Goal: Information Seeking & Learning: Learn about a topic

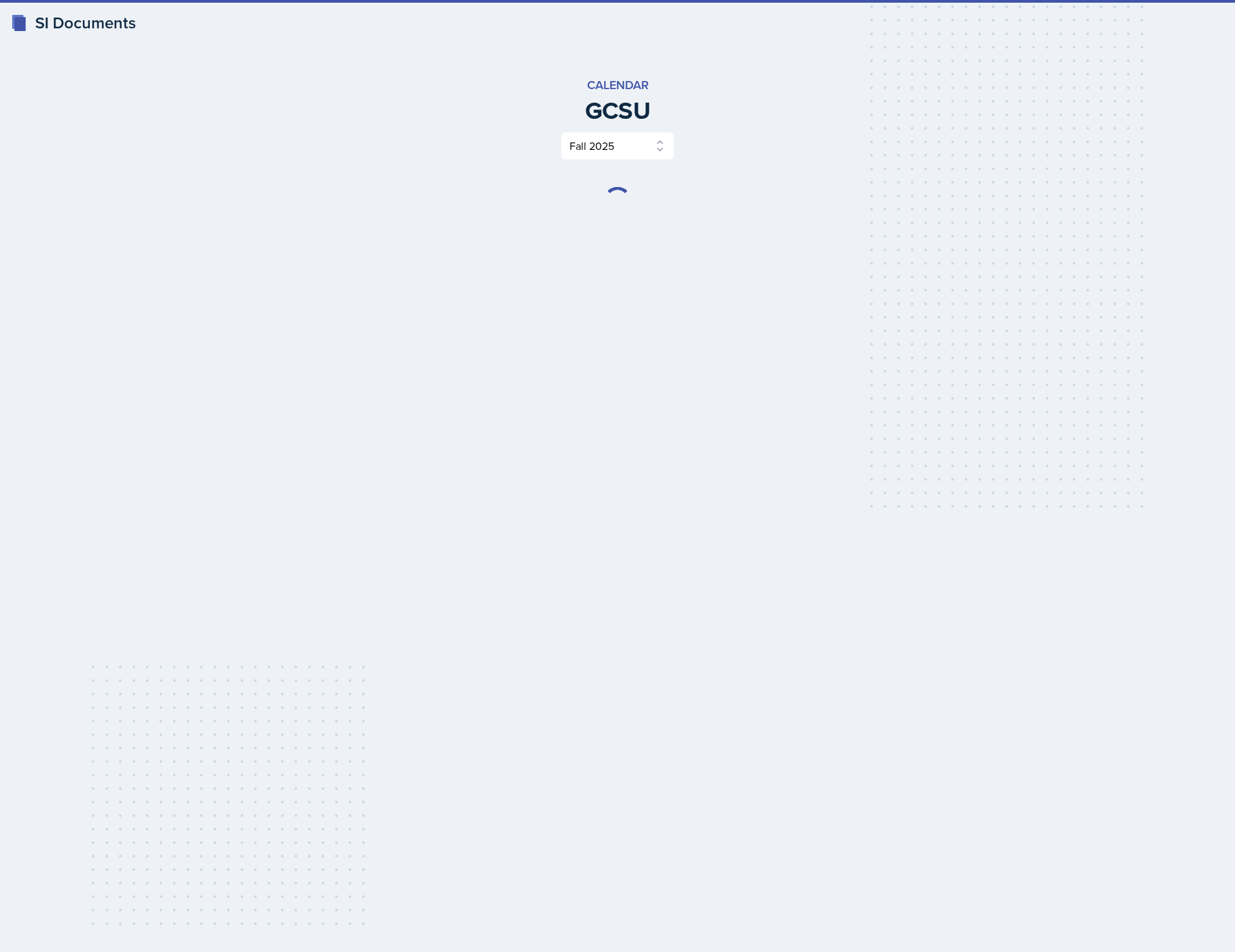
select select "986fdc3e-2246-4ffd-9cb8-78666de4ebed"
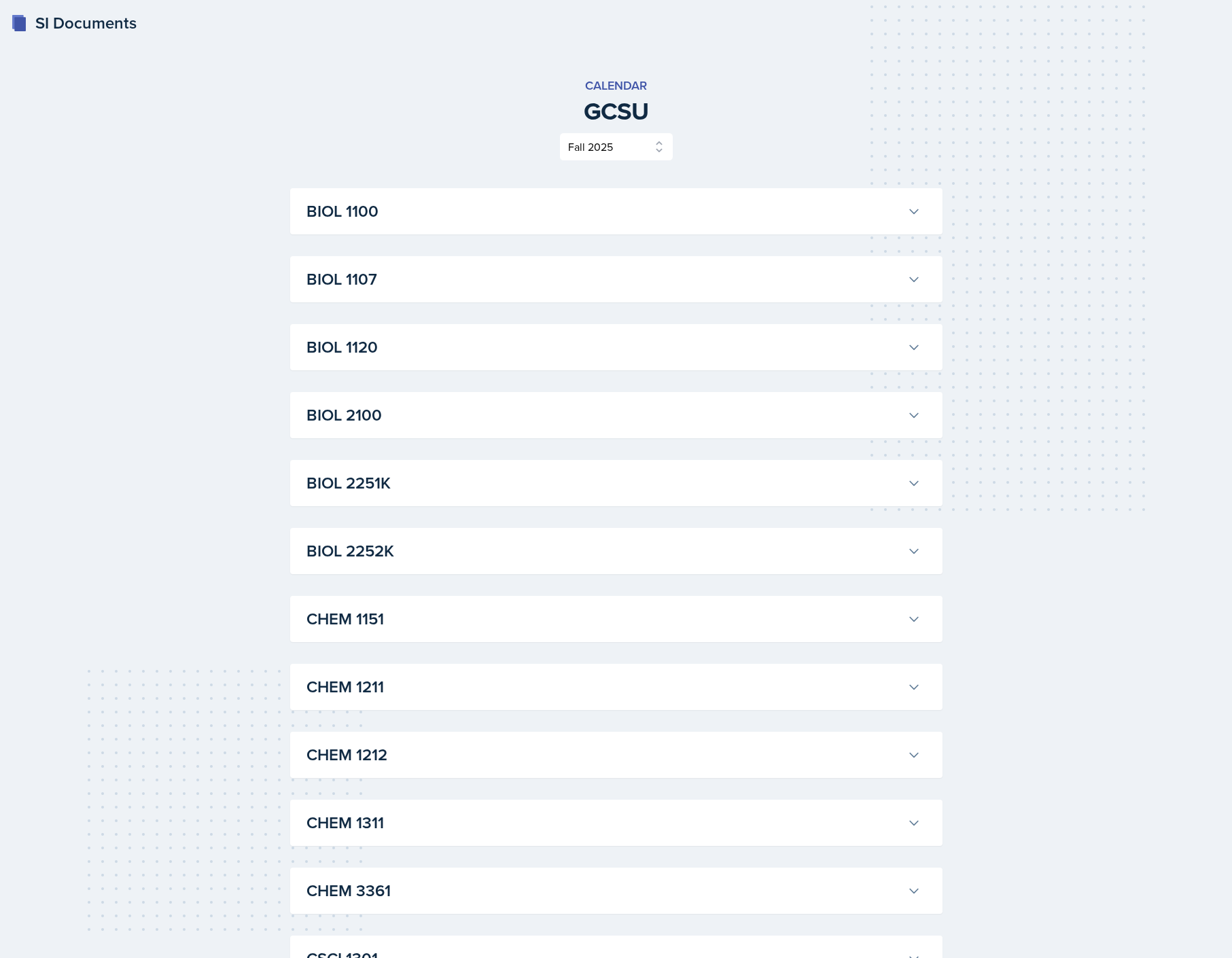
click at [903, 212] on button "BIOL 1100" at bounding box center [613, 211] width 620 height 30
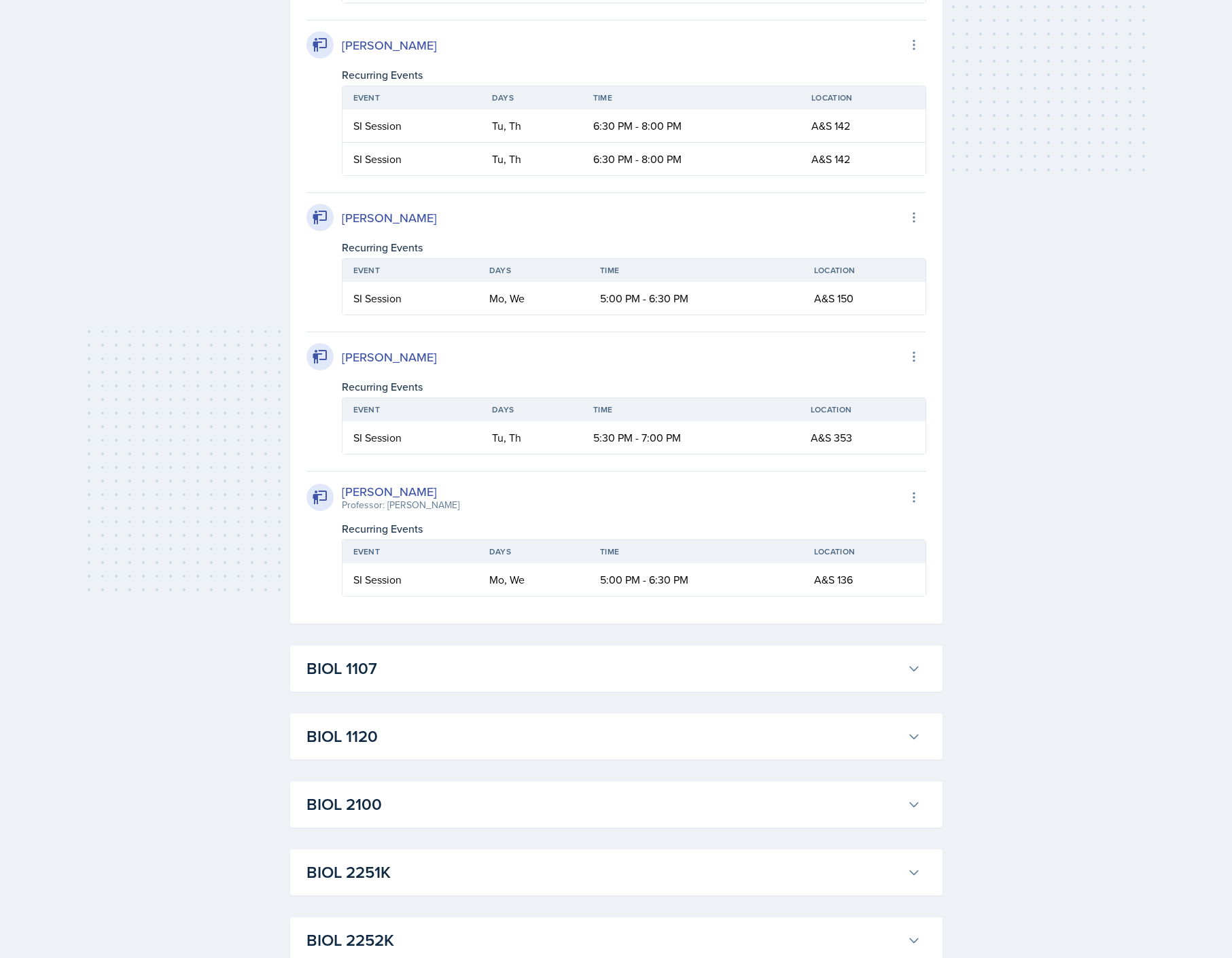
click at [899, 677] on h3 "BIOL 1107" at bounding box center [604, 668] width 596 height 25
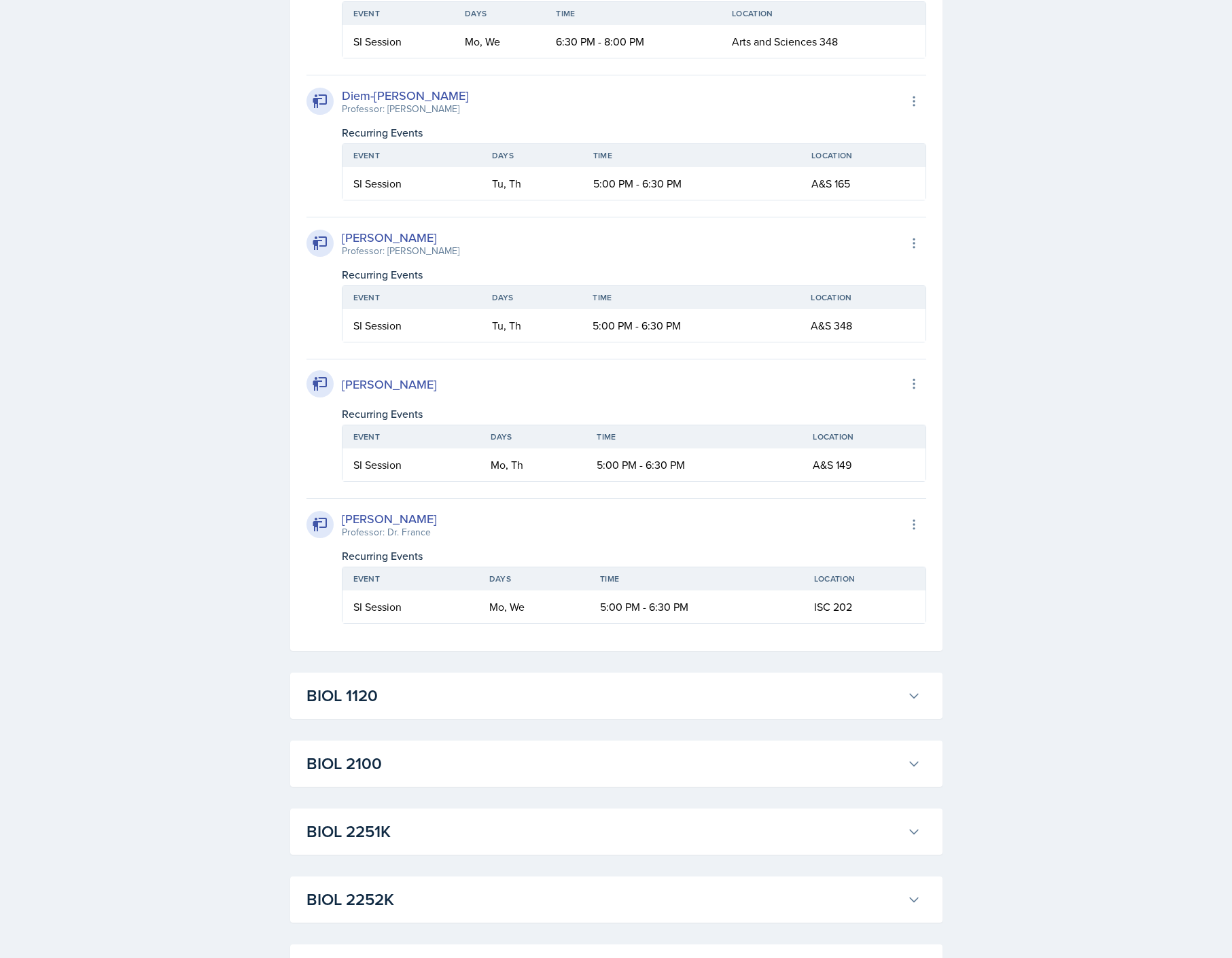
scroll to position [1088, 0]
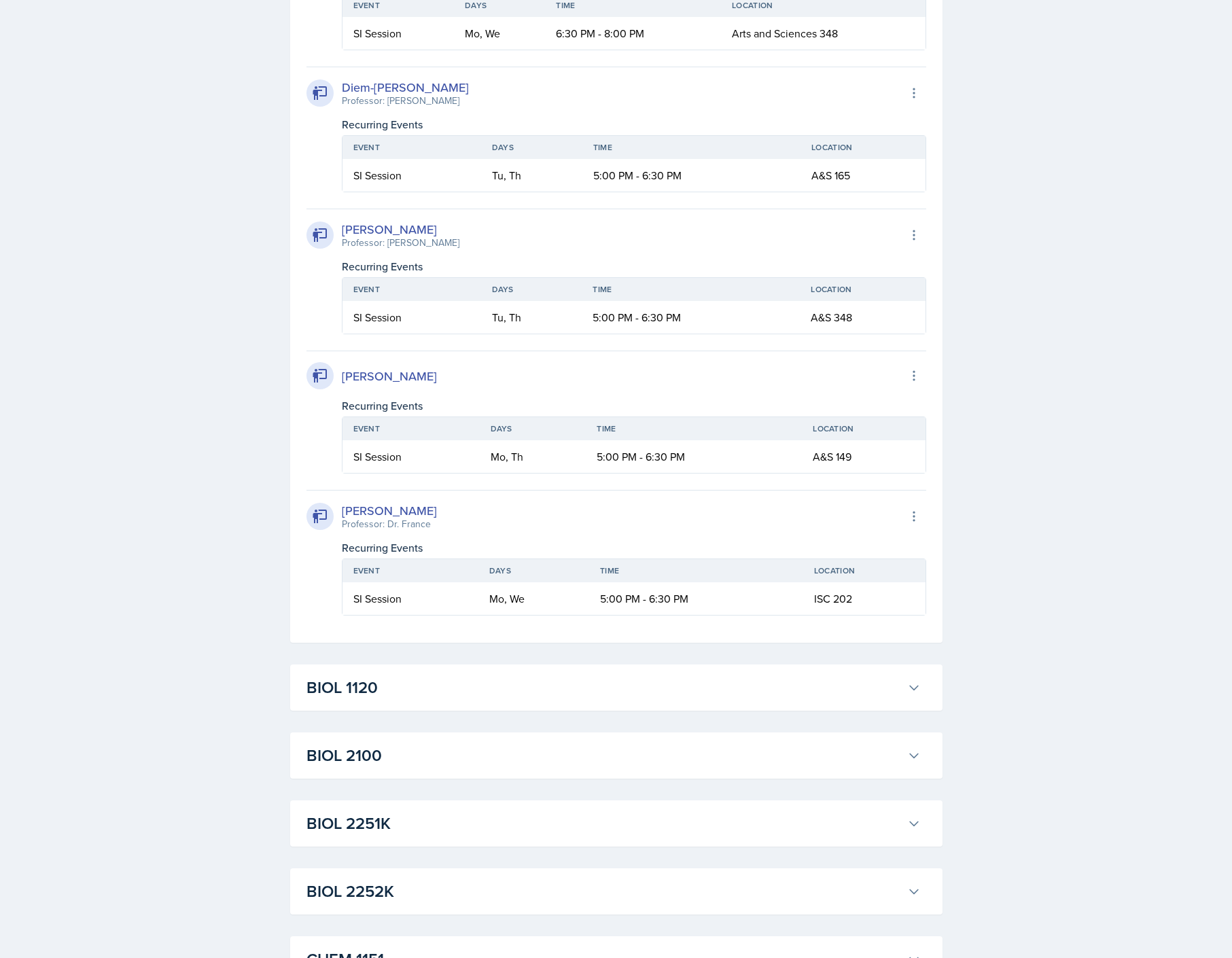
click at [780, 672] on div "BIOL 1120 [PERSON_NAME] Professor: [PERSON_NAME] Export to Google Calendar Recu…" at bounding box center [616, 688] width 652 height 46
click at [776, 707] on div "BIOL 1120 [PERSON_NAME] Professor: [PERSON_NAME] Export to Google Calendar Recu…" at bounding box center [616, 688] width 652 height 46
click at [785, 689] on h3 "BIOL 1120" at bounding box center [604, 688] width 596 height 25
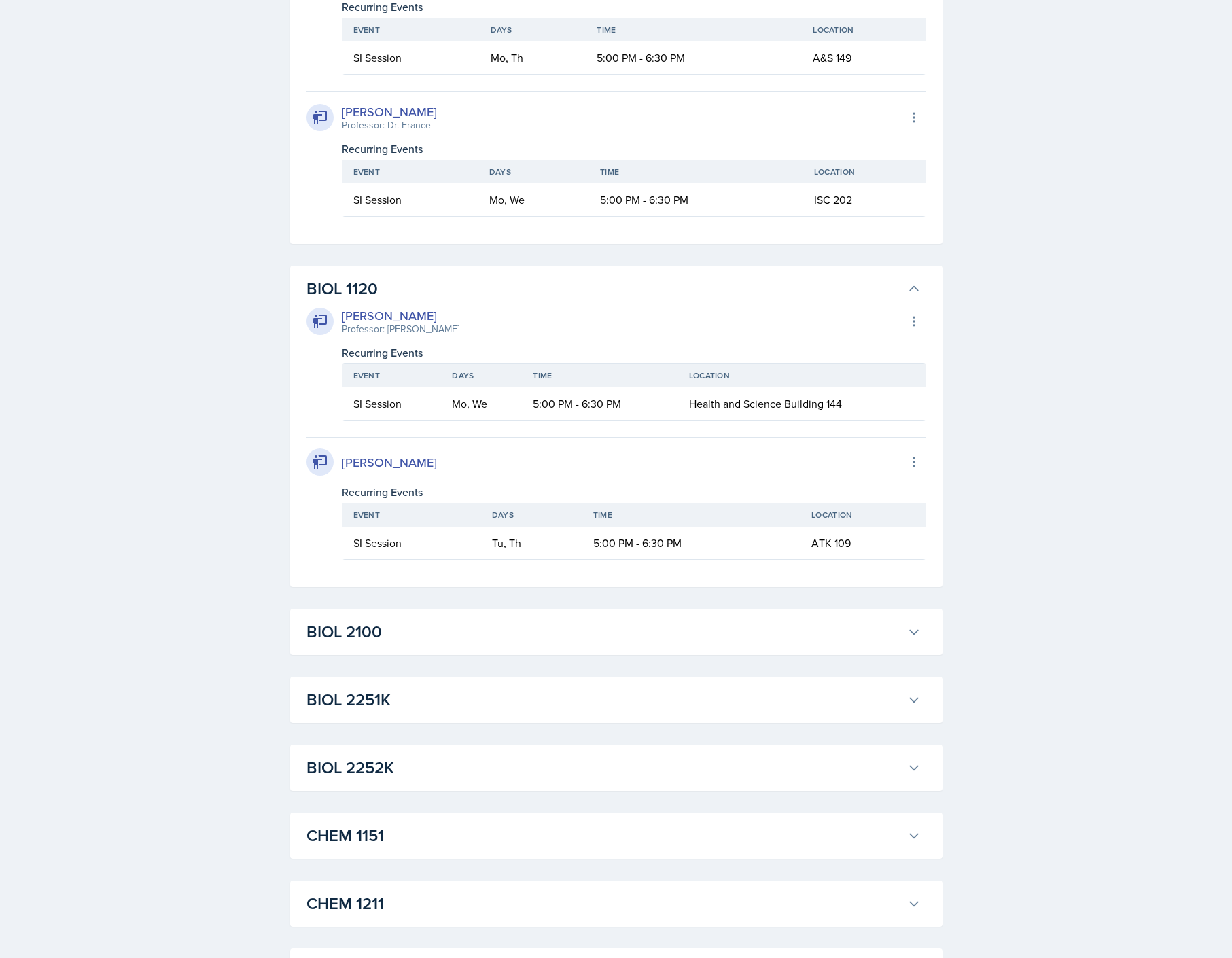
scroll to position [1631, 0]
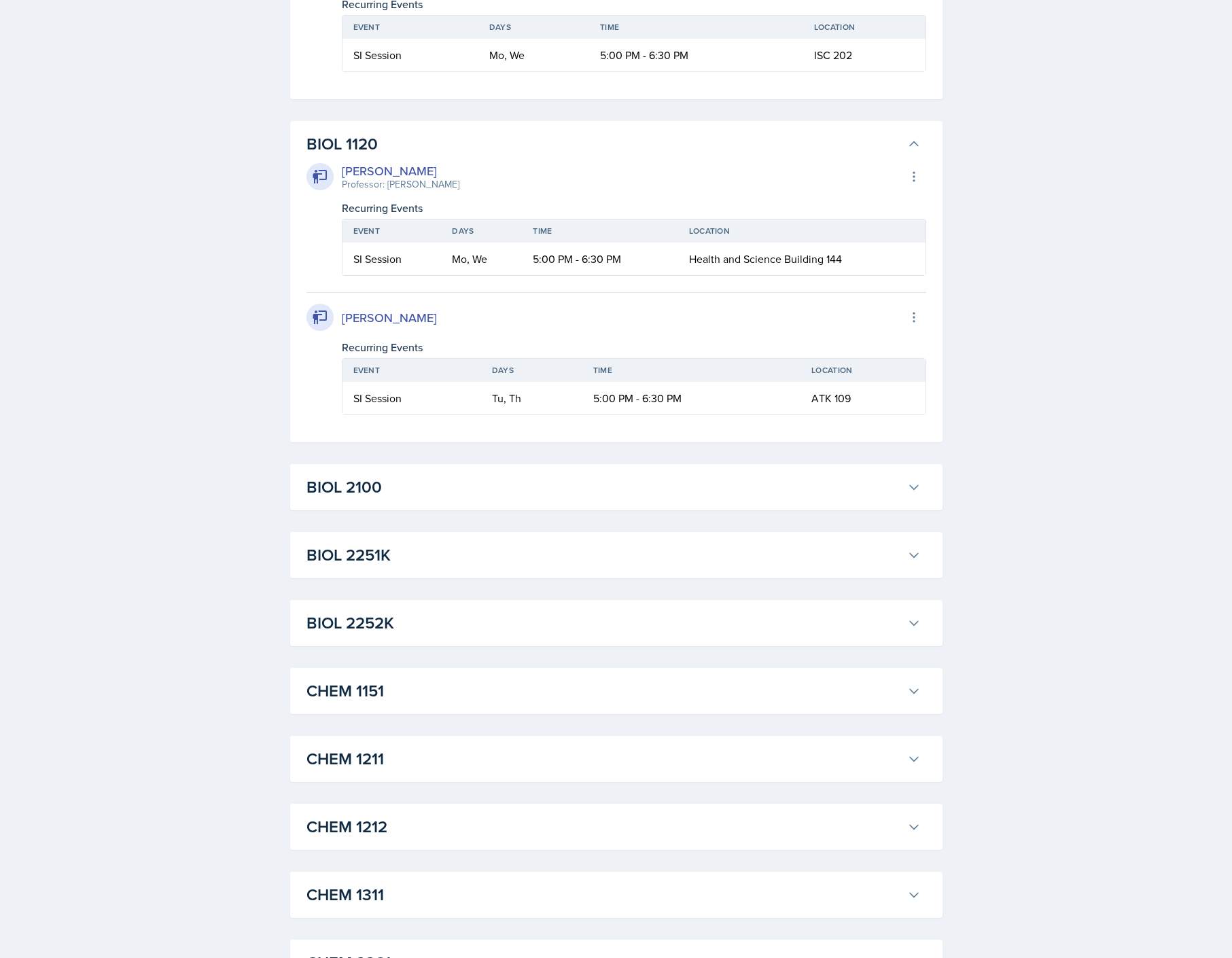
click at [730, 509] on div "BIOL 2100 [PERSON_NAME] Export to Google Calendar Recurring Events Event Days T…" at bounding box center [616, 488] width 652 height 46
click at [730, 496] on h3 "BIOL 2100" at bounding box center [604, 487] width 596 height 25
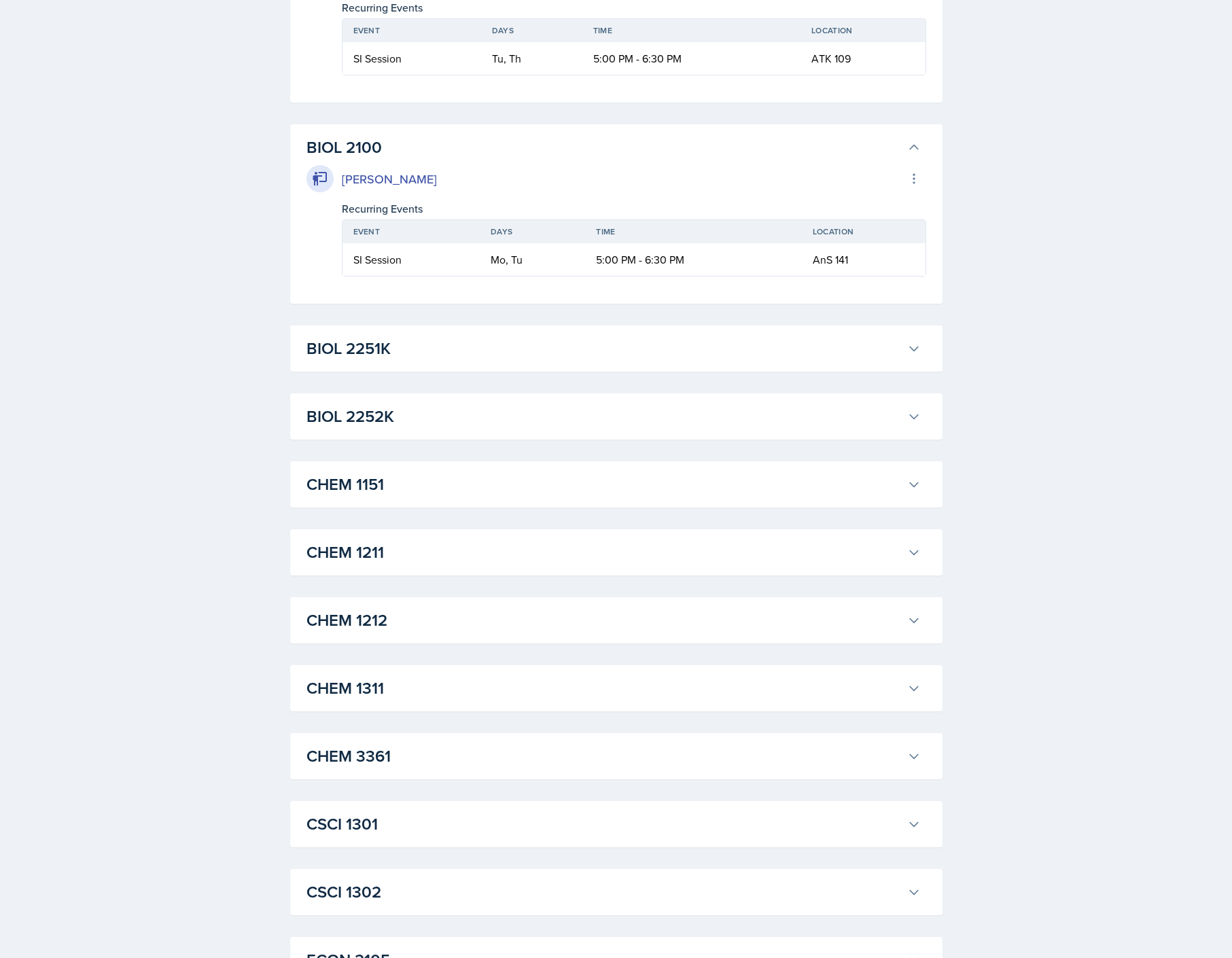
click at [599, 359] on h3 "BIOL 2251K" at bounding box center [604, 348] width 596 height 25
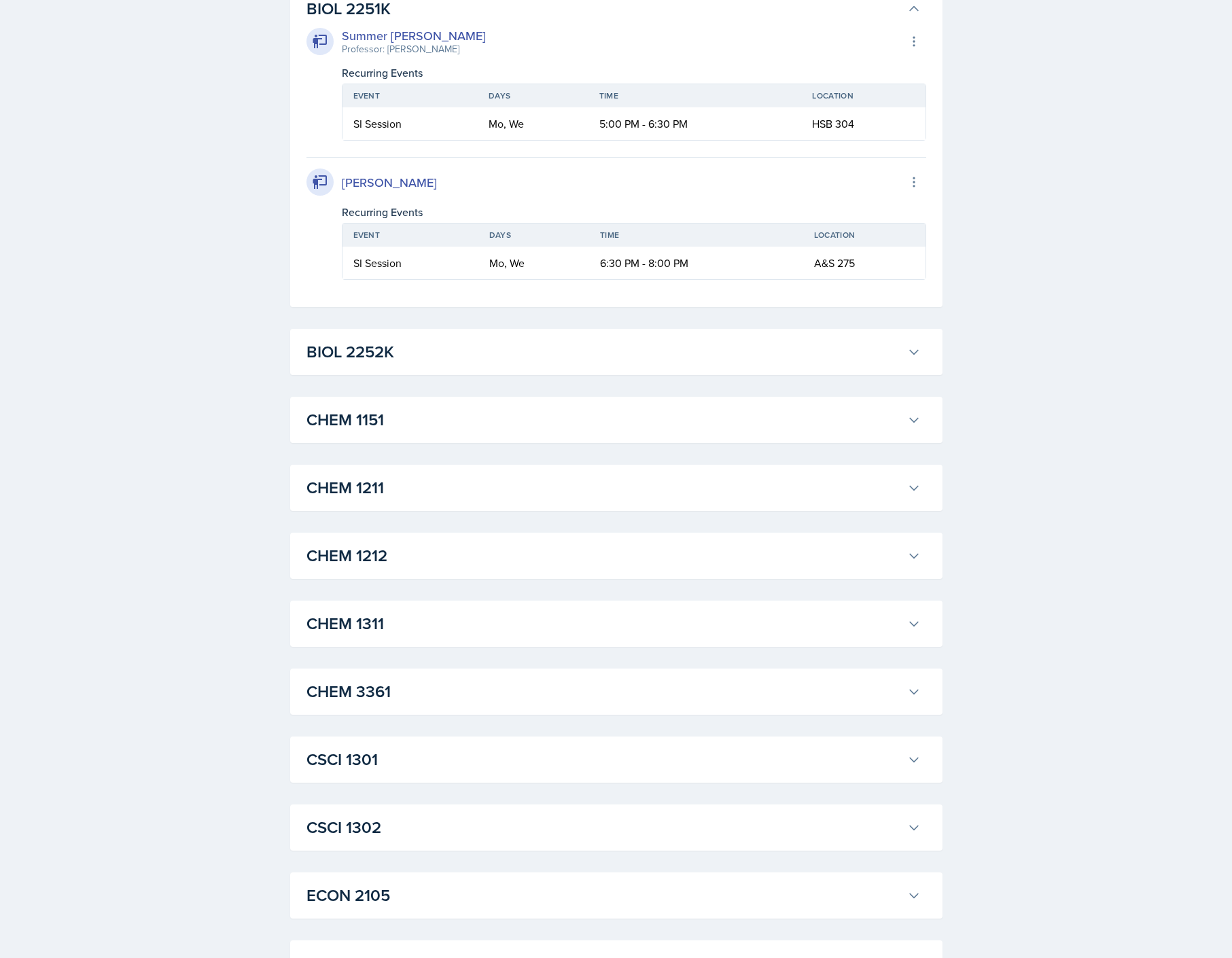
click at [576, 357] on h3 "BIOL 2252K" at bounding box center [604, 351] width 596 height 25
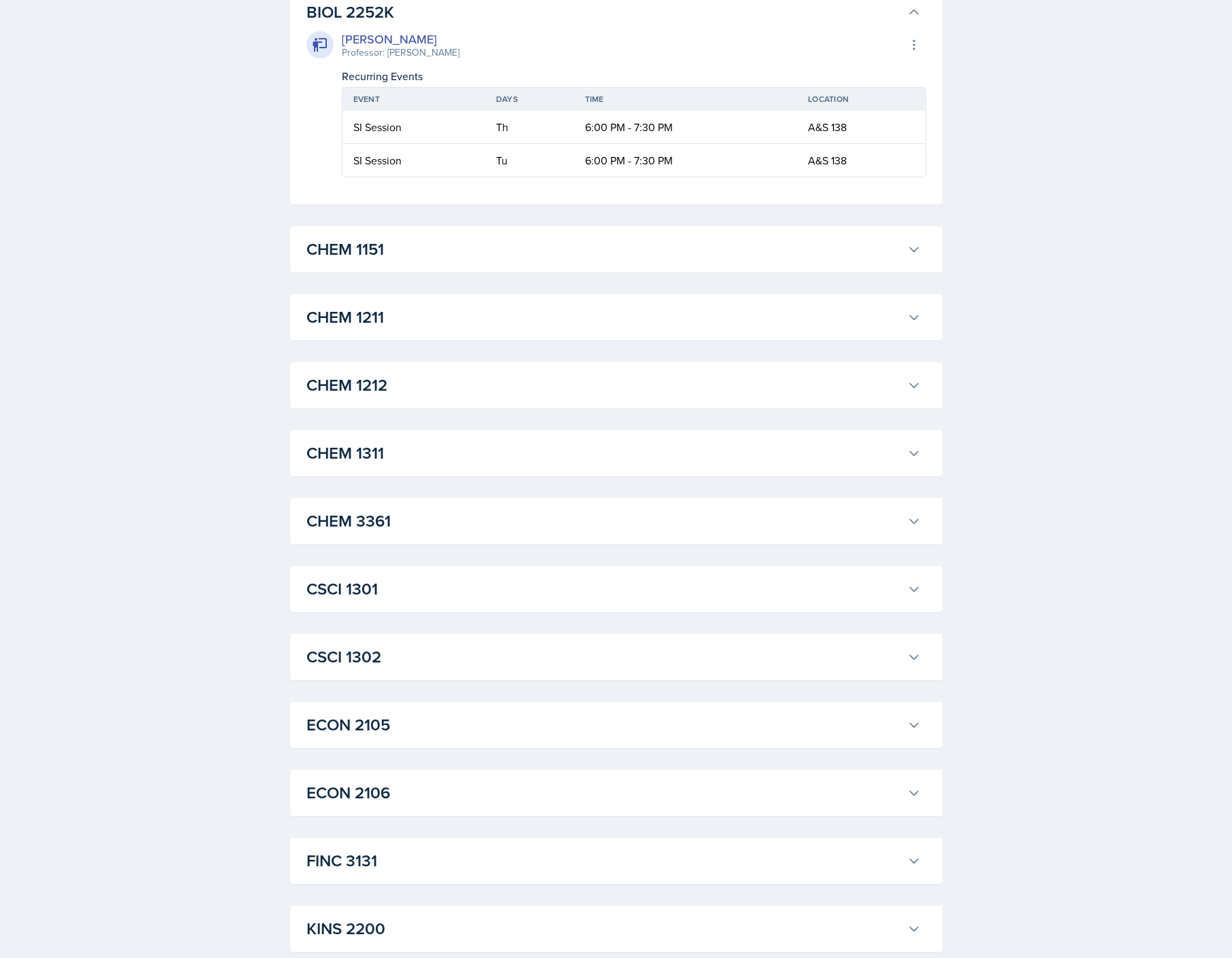
click at [514, 252] on h3 "CHEM 1151" at bounding box center [604, 249] width 596 height 25
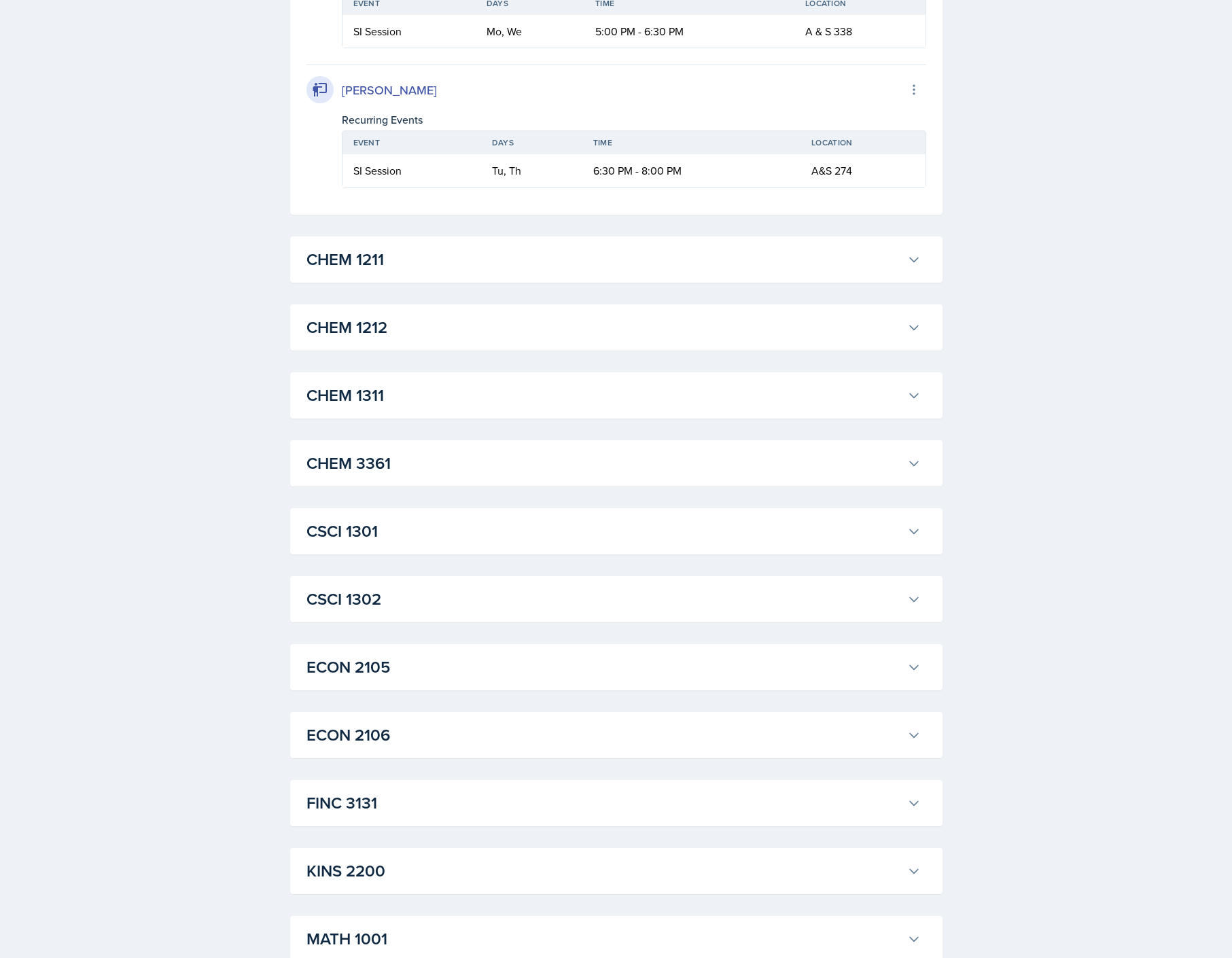
scroll to position [2990, 0]
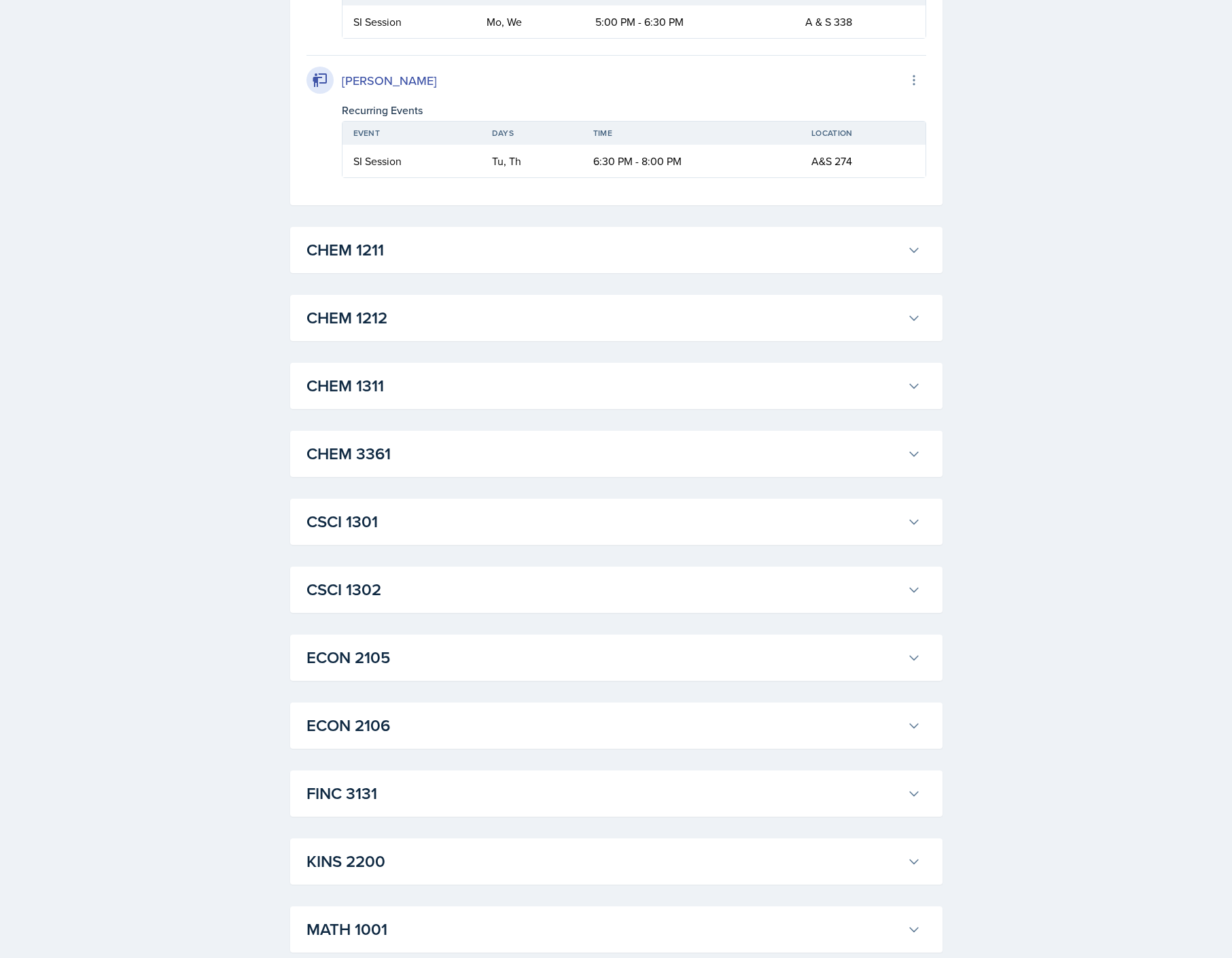
click at [516, 266] on div "CHEM 1211 [PERSON_NAME] Export to Google Calendar Recurring Events Event Days T…" at bounding box center [616, 250] width 652 height 46
click at [872, 266] on div "CHEM 1211 [PERSON_NAME] Export to Google Calendar Recurring Events Event Days T…" at bounding box center [616, 250] width 652 height 46
click at [869, 241] on h3 "CHEM 1211" at bounding box center [604, 250] width 596 height 25
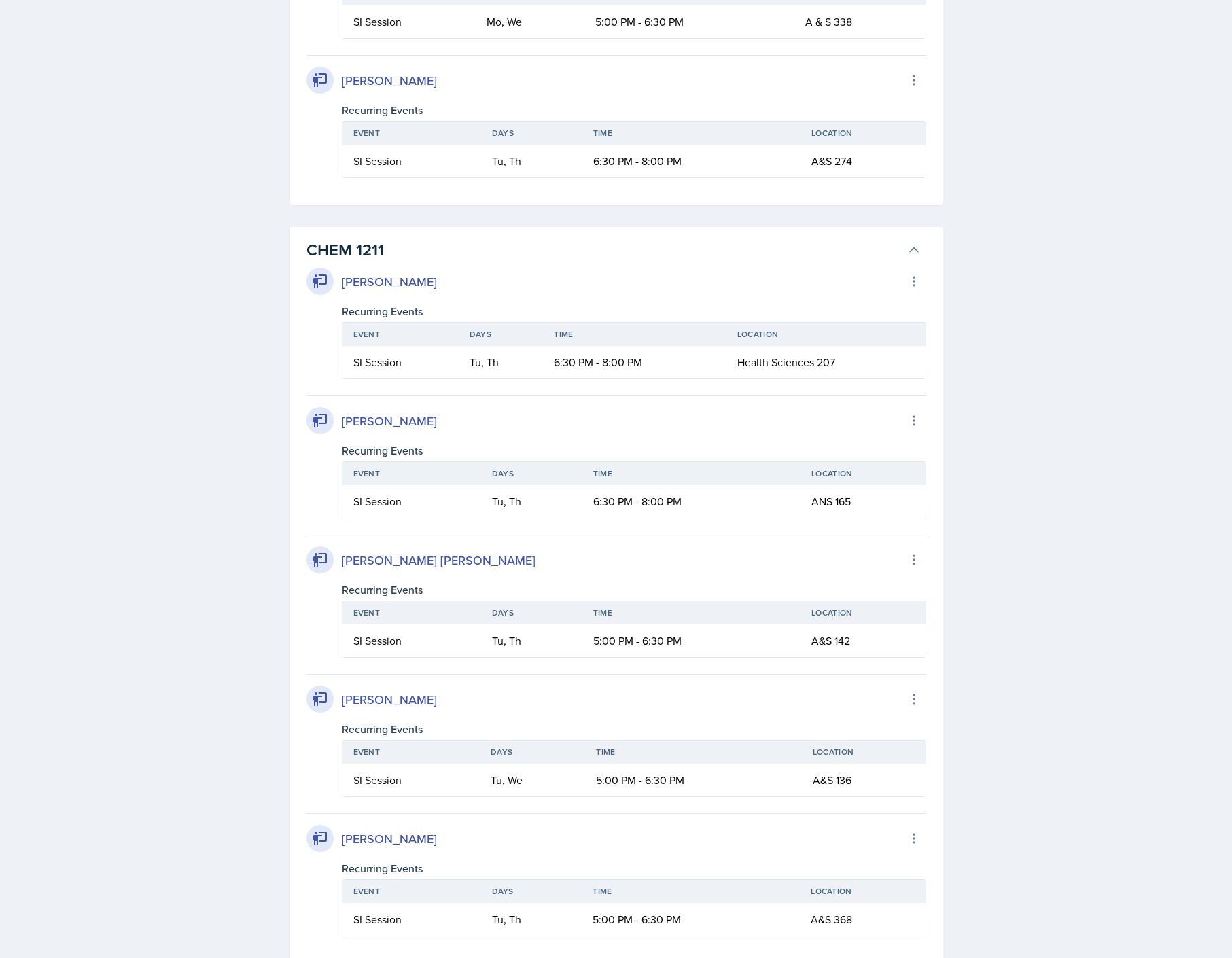
scroll to position [3466, 0]
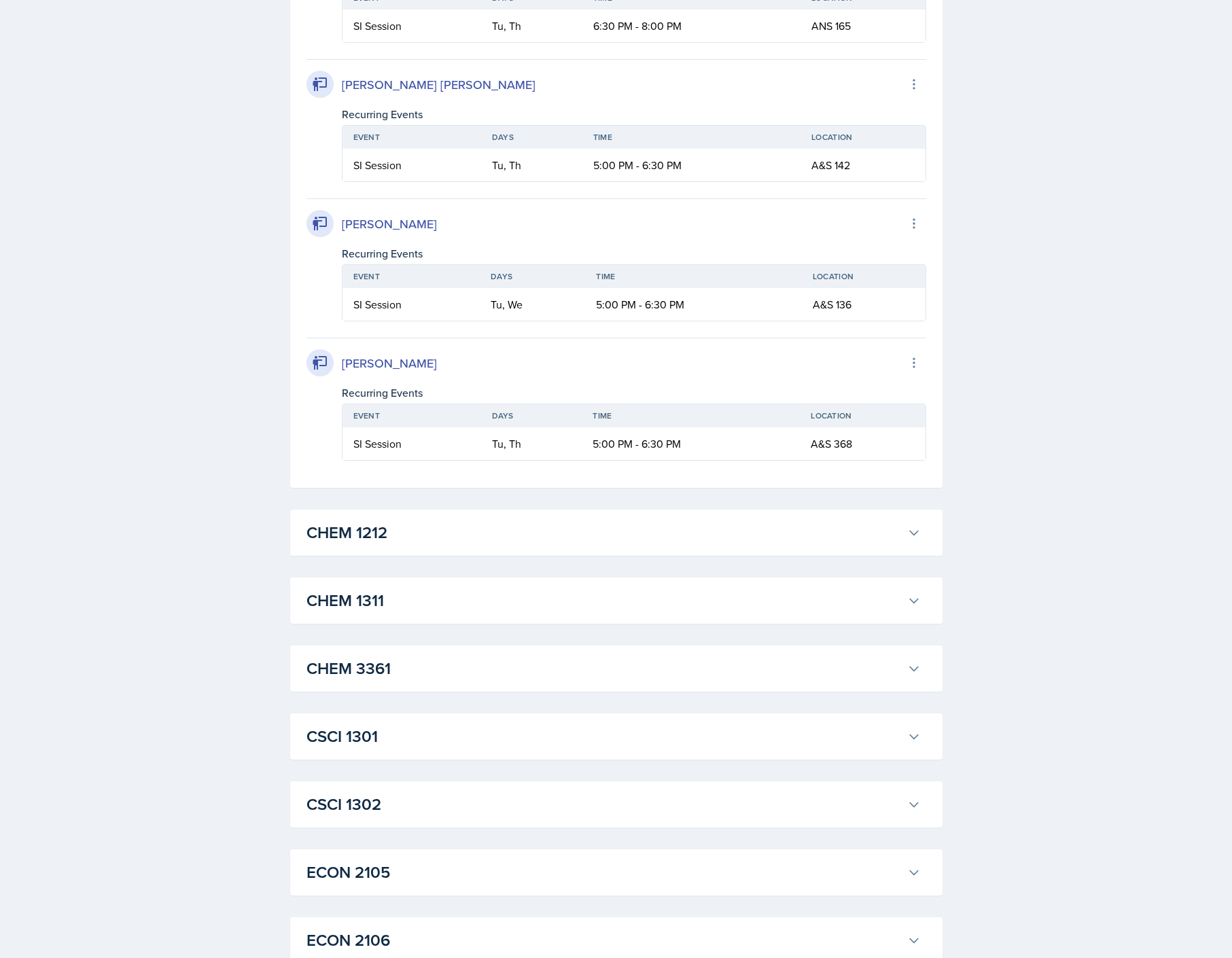
click at [806, 518] on button "CHEM 1212" at bounding box center [613, 533] width 620 height 30
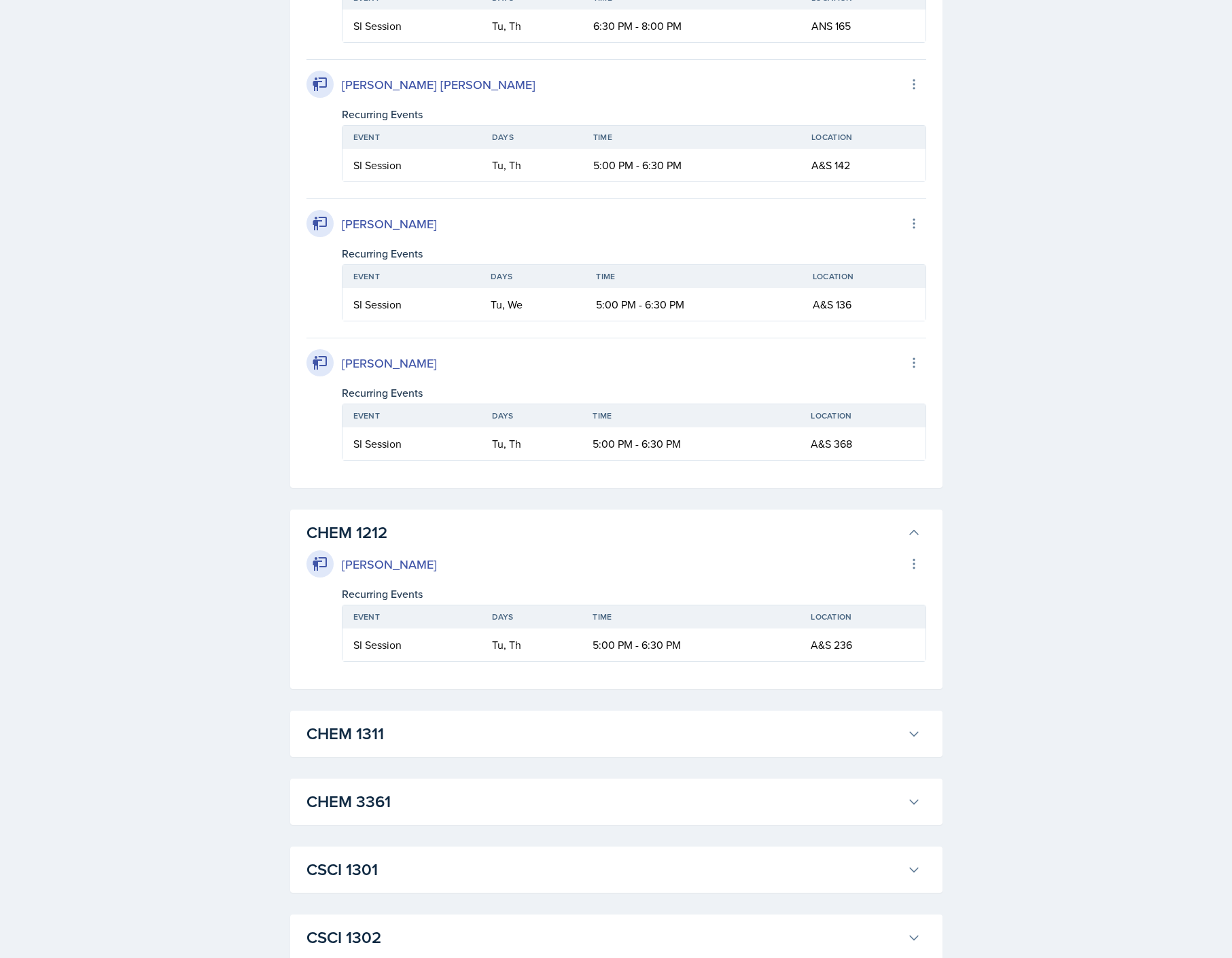
scroll to position [3874, 0]
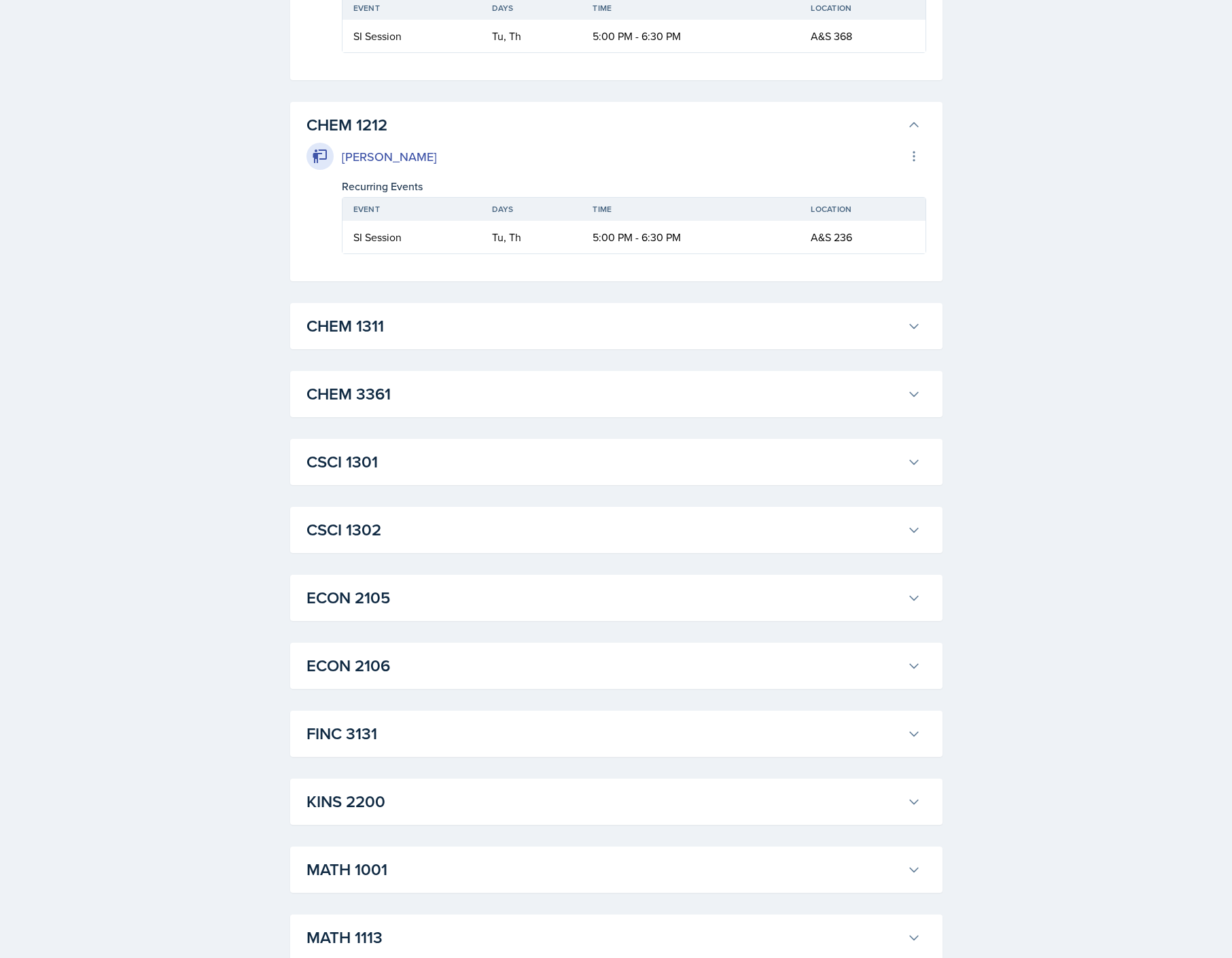
click at [676, 324] on h3 "CHEM 1311" at bounding box center [604, 326] width 596 height 25
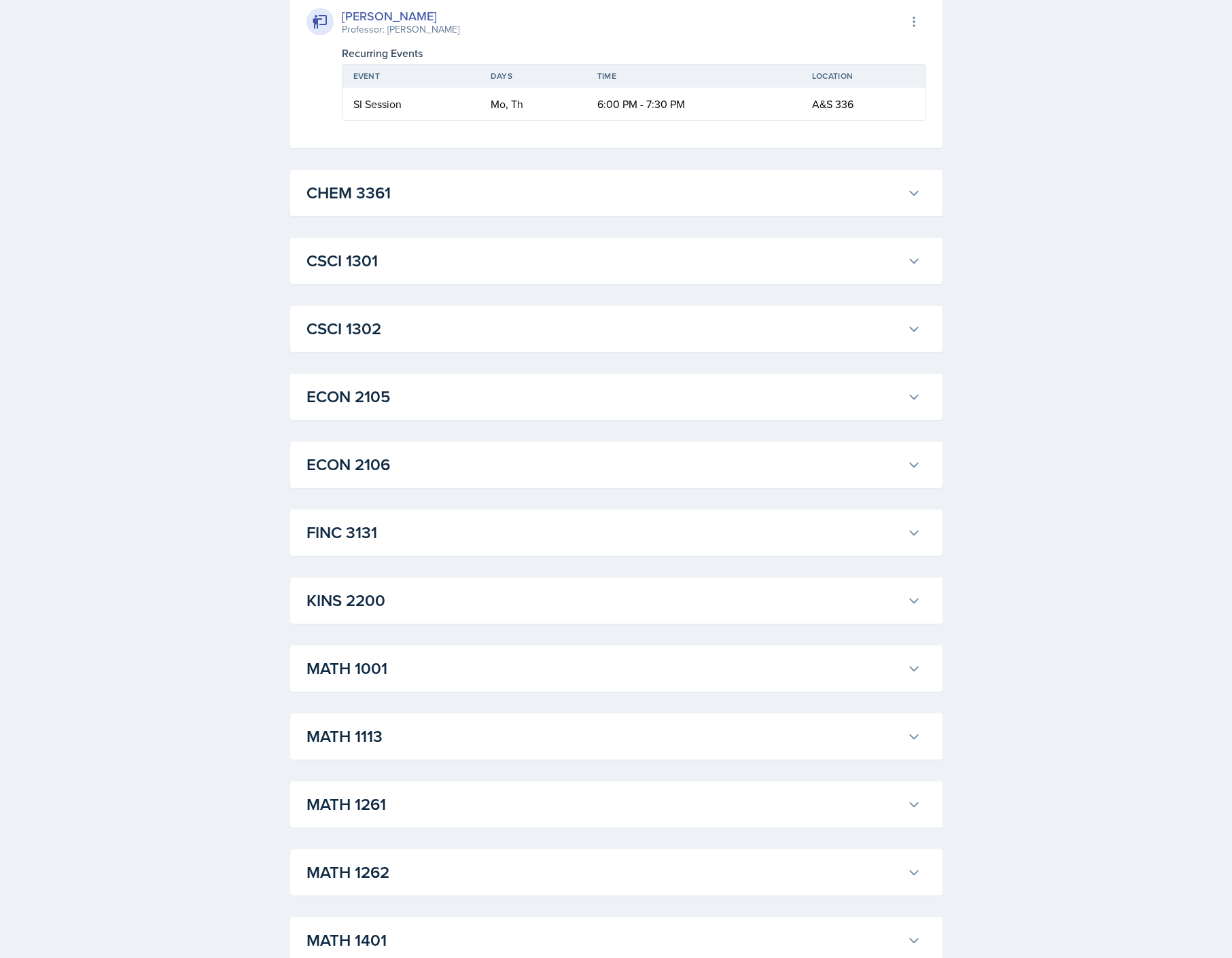
scroll to position [4349, 0]
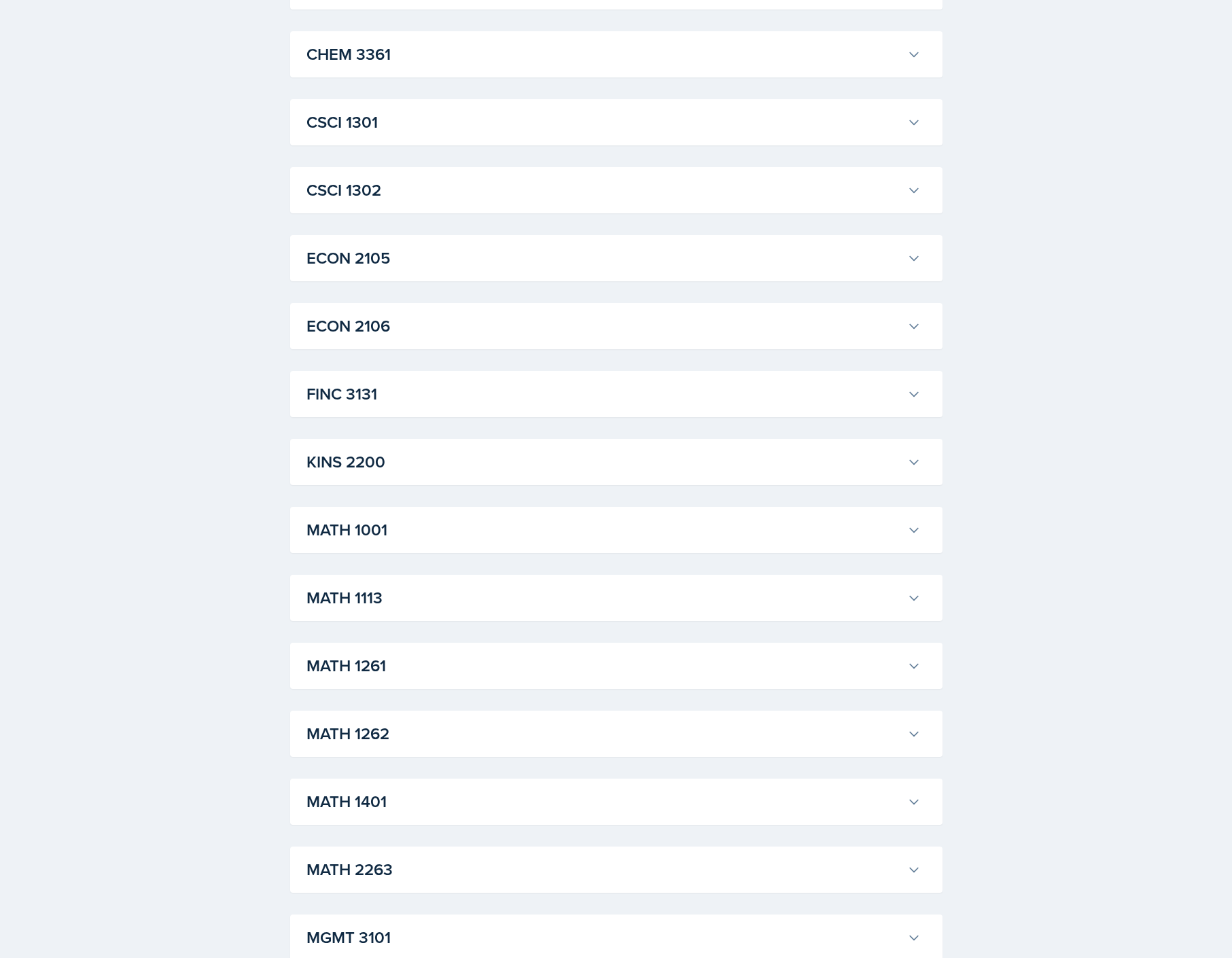
click at [518, 65] on h3 "CHEM 3361" at bounding box center [604, 54] width 596 height 25
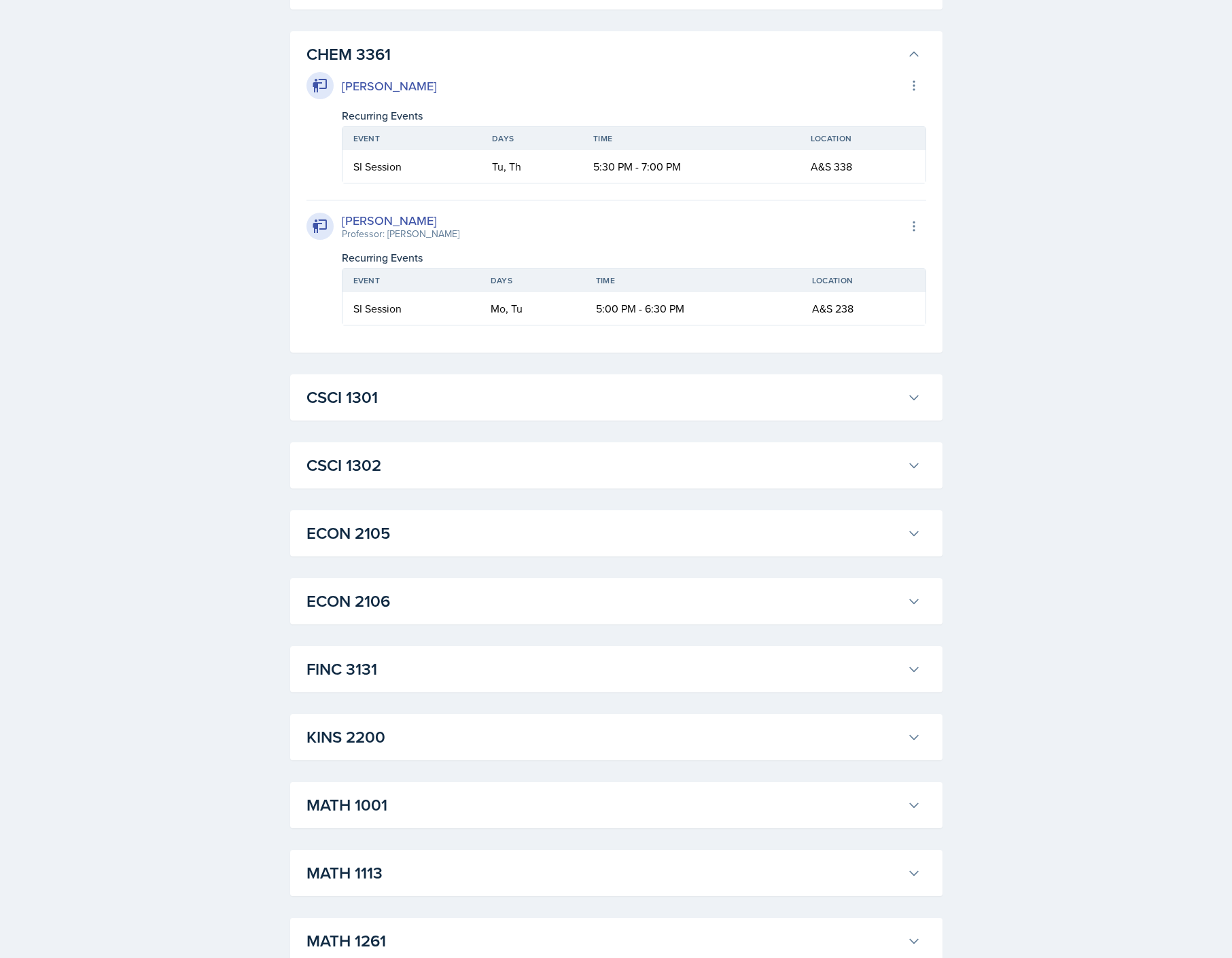
drag, startPoint x: 650, startPoint y: 373, endPoint x: 649, endPoint y: 395, distance: 22.0
click at [649, 395] on h3 "CSCI 1301" at bounding box center [604, 397] width 596 height 25
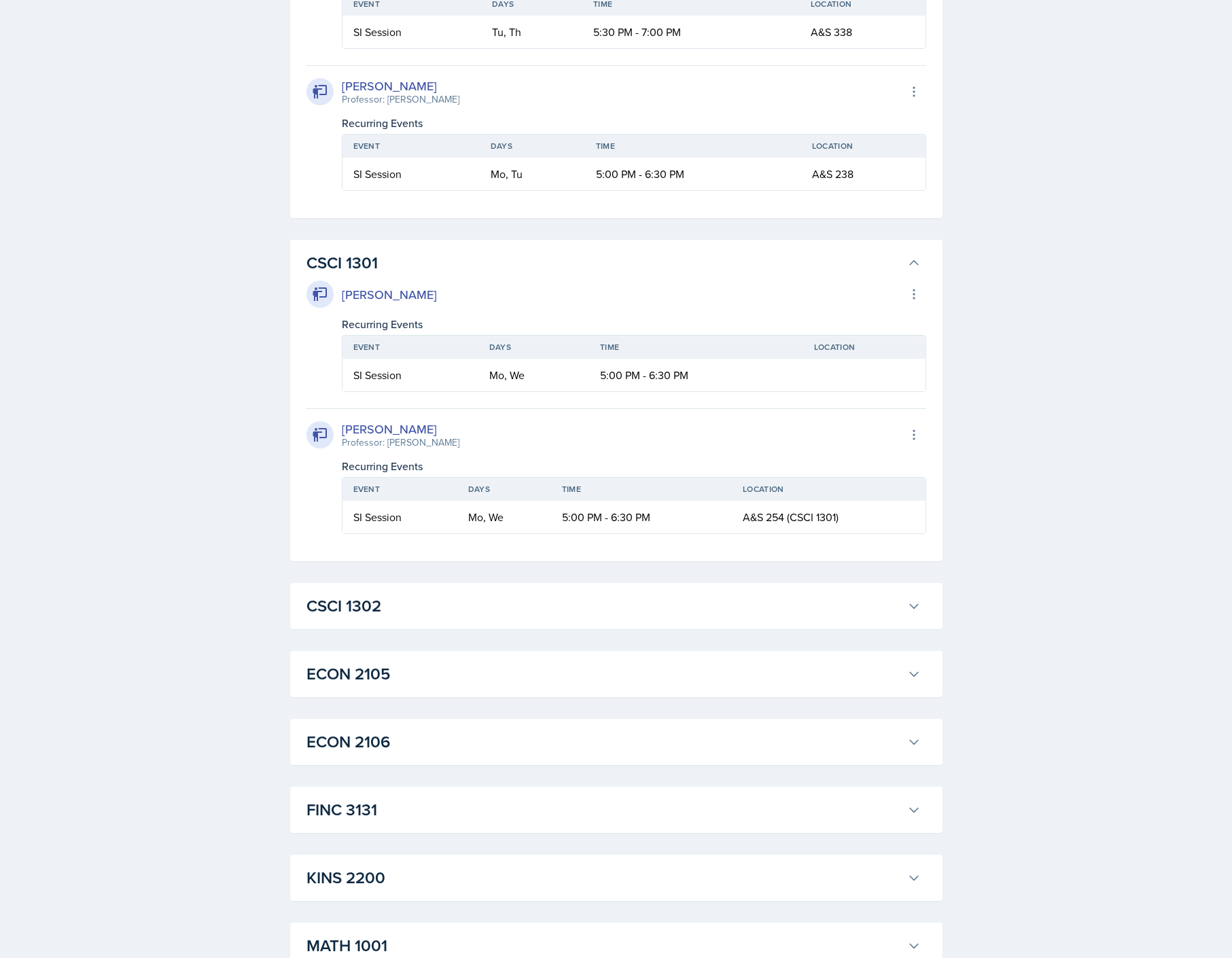
scroll to position [4825, 0]
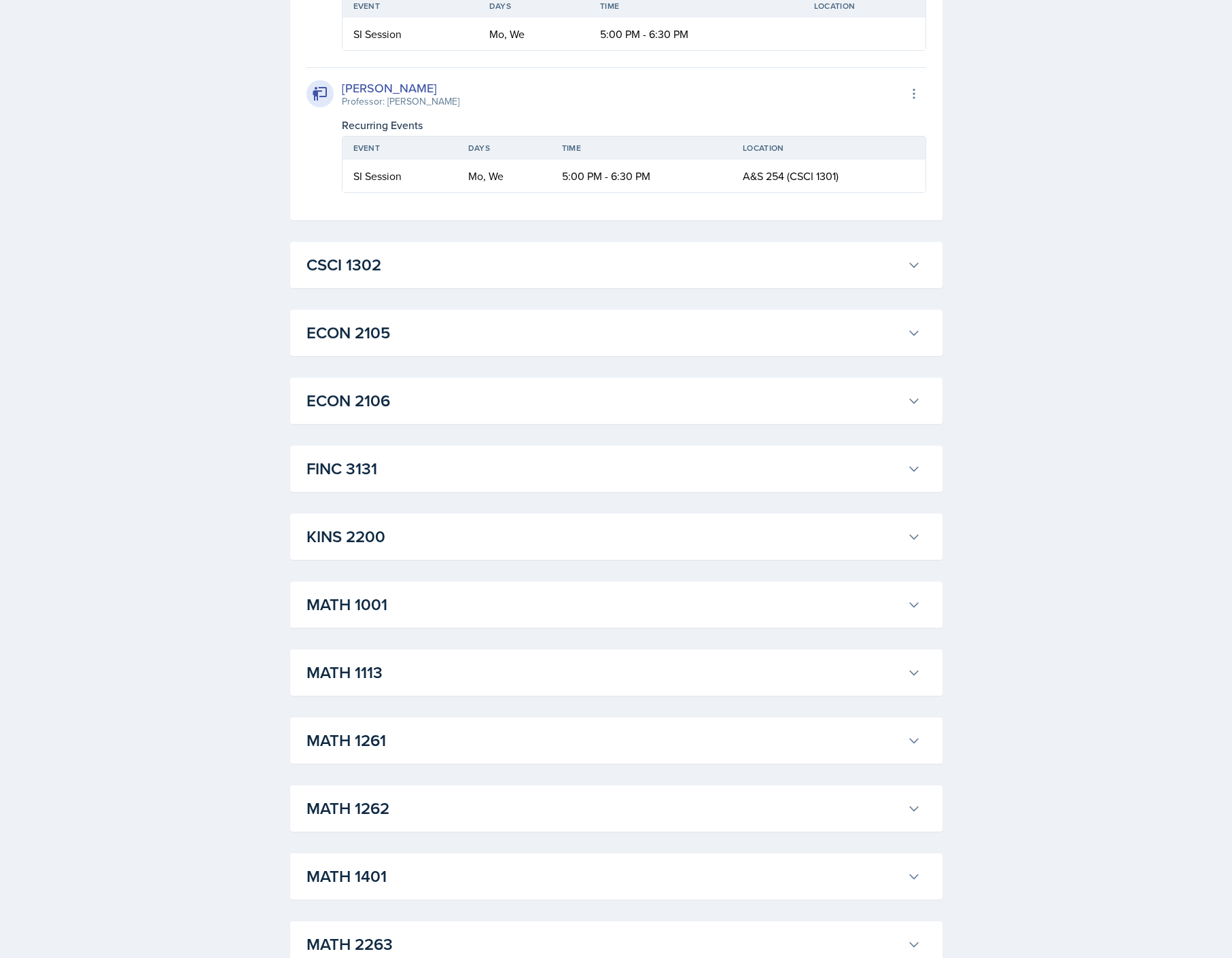
click at [569, 270] on h3 "CSCI 1302" at bounding box center [604, 265] width 596 height 25
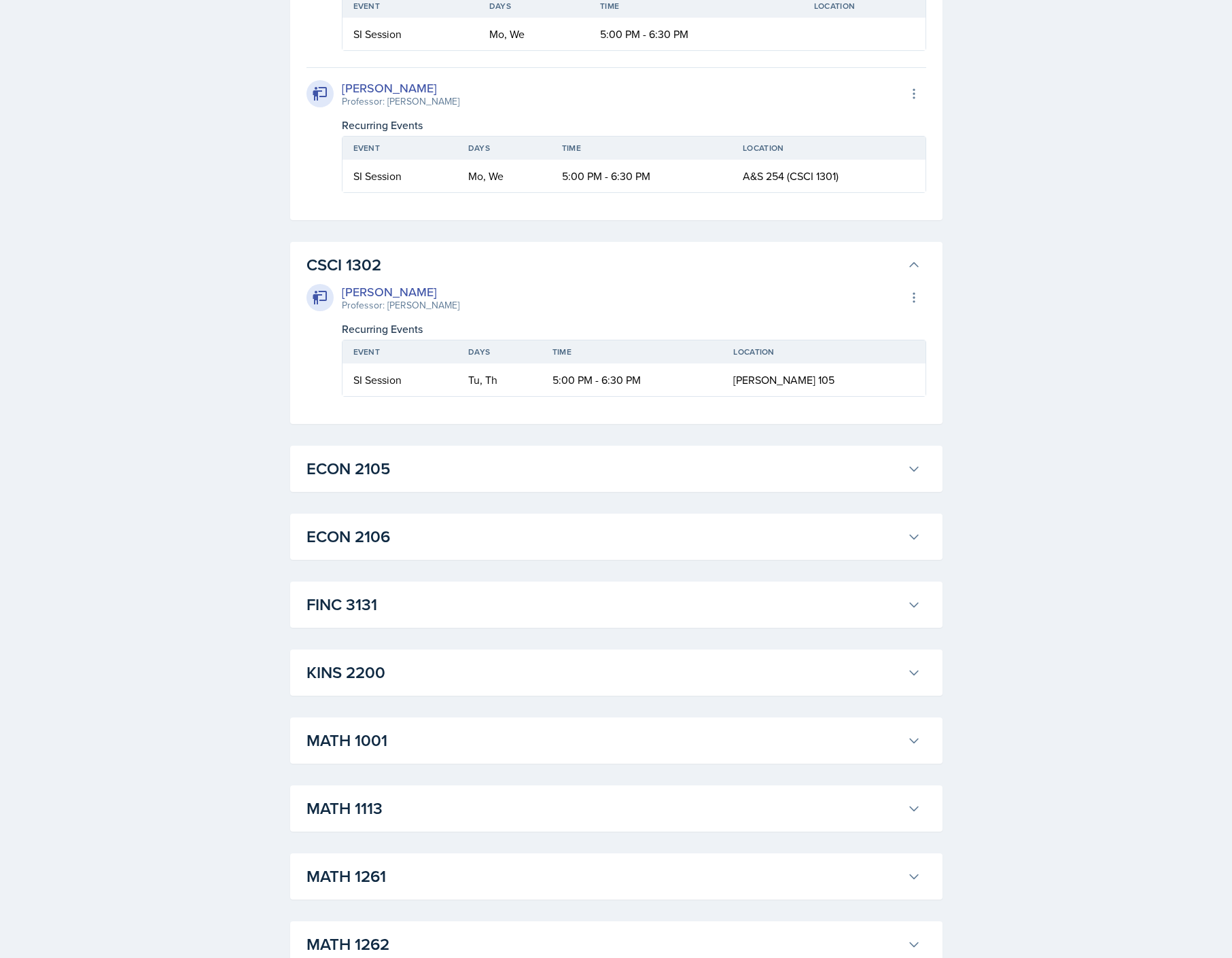
click at [616, 459] on h3 "ECON 2105" at bounding box center [604, 469] width 596 height 25
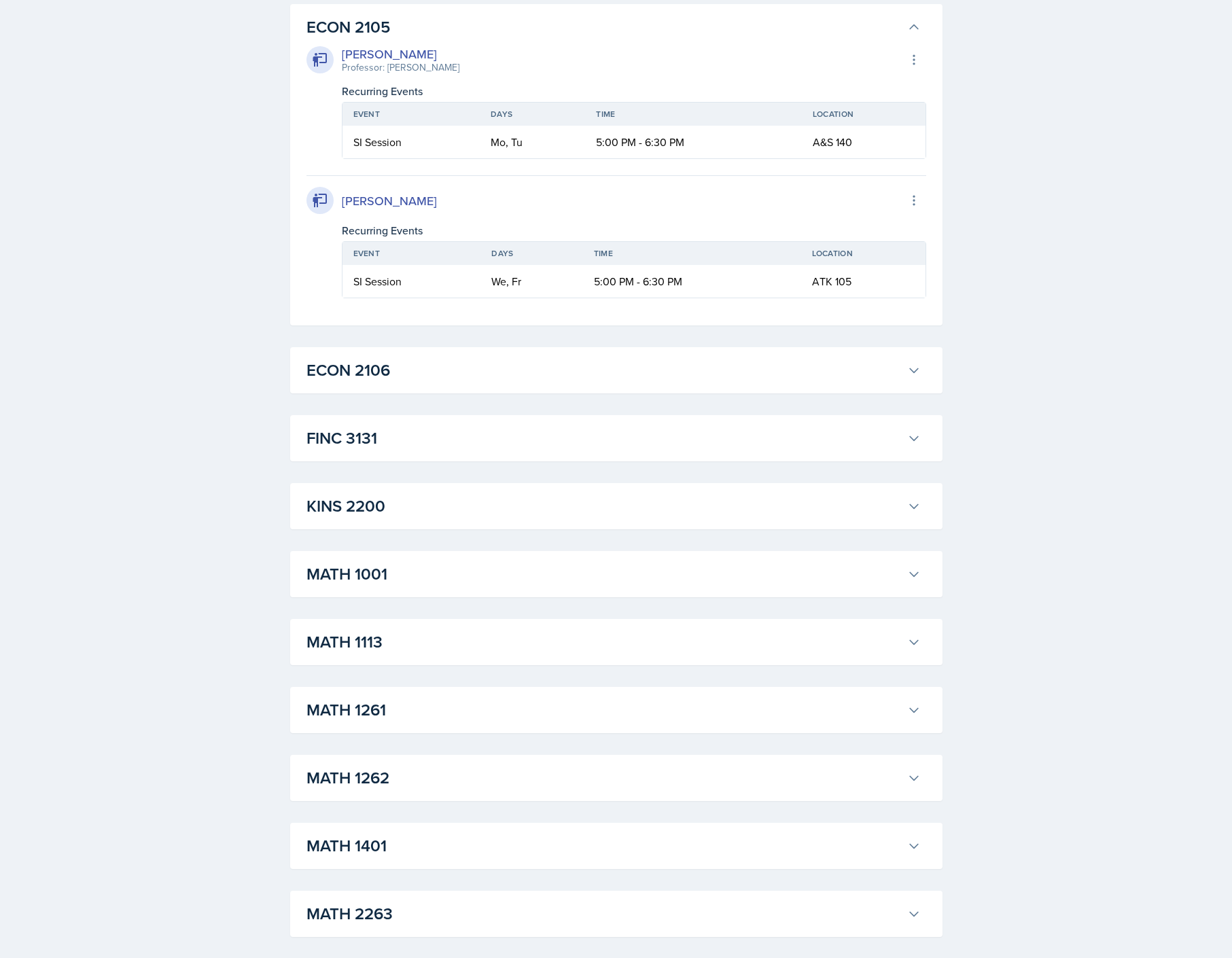
scroll to position [5369, 0]
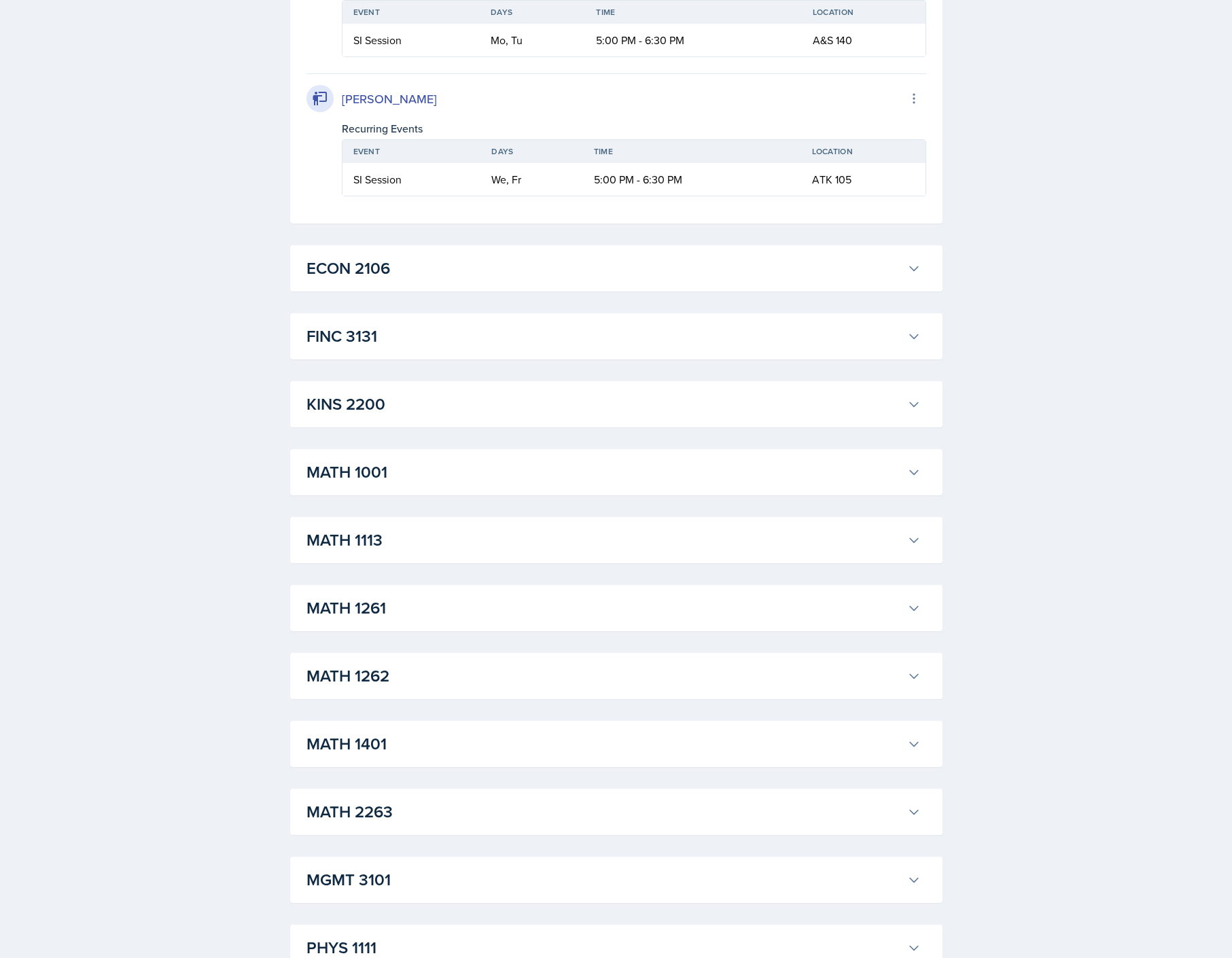
click at [537, 260] on h3 "ECON 2106" at bounding box center [604, 268] width 596 height 25
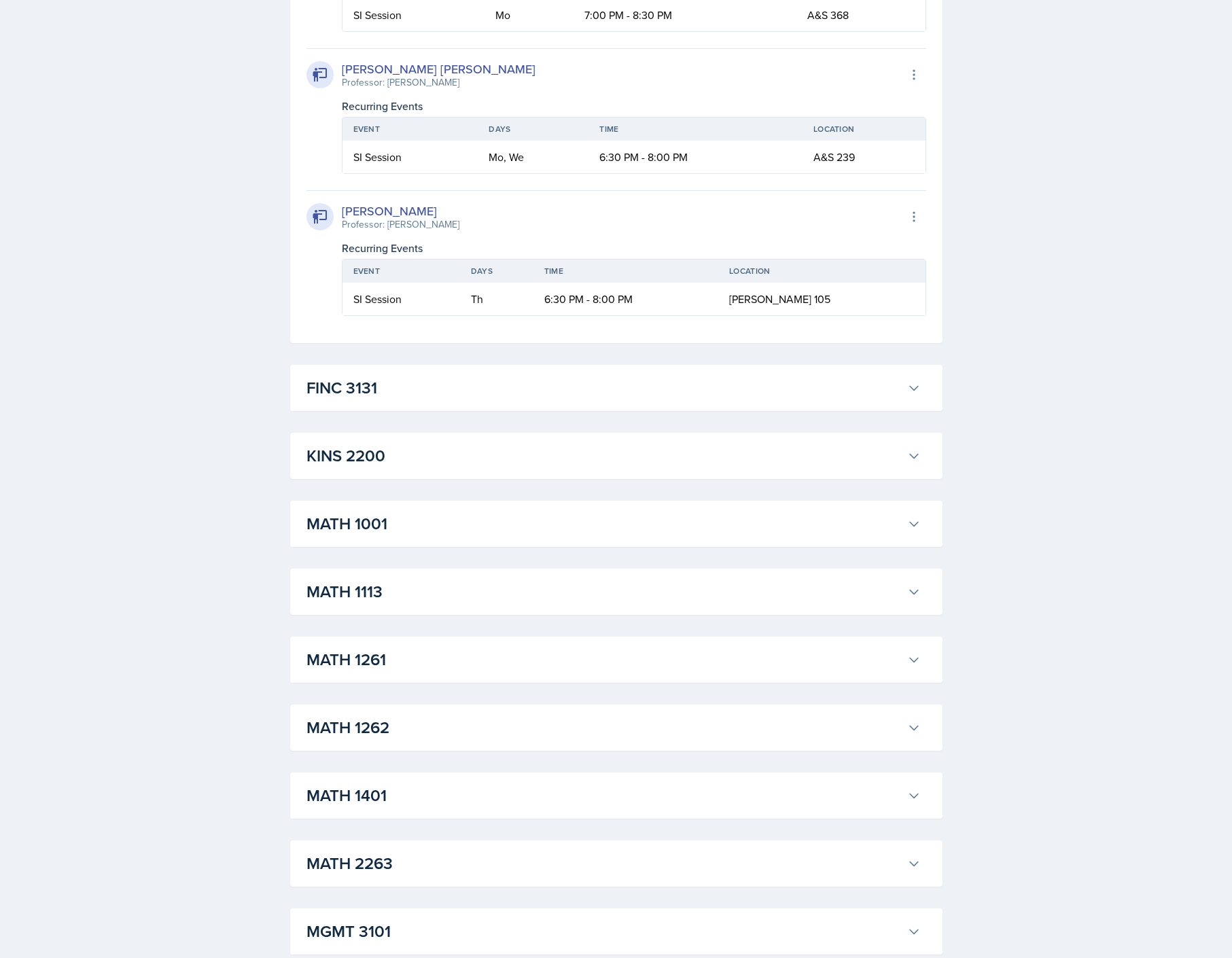
scroll to position [5845, 0]
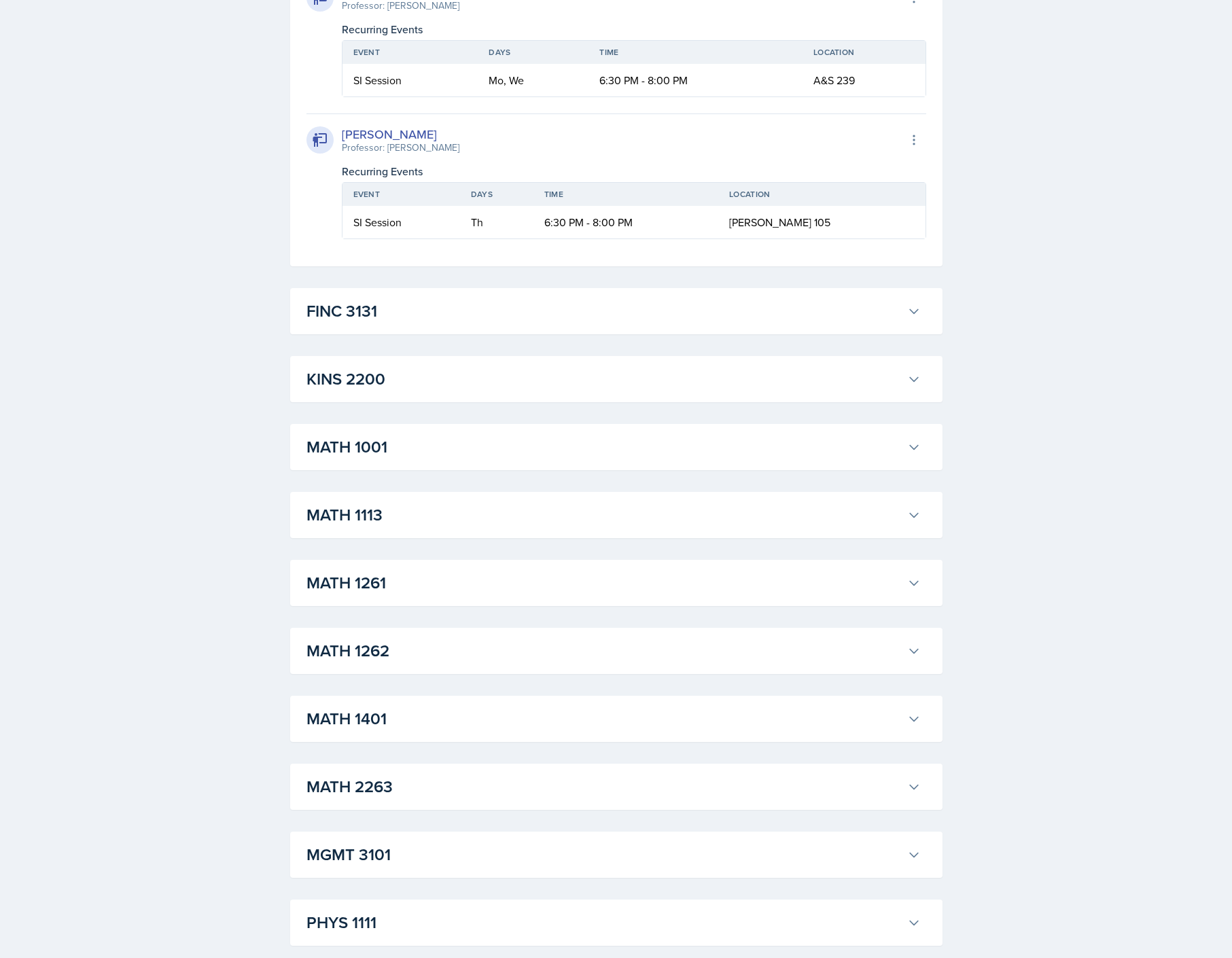
click at [570, 309] on h3 "FINC 3131" at bounding box center [604, 311] width 596 height 25
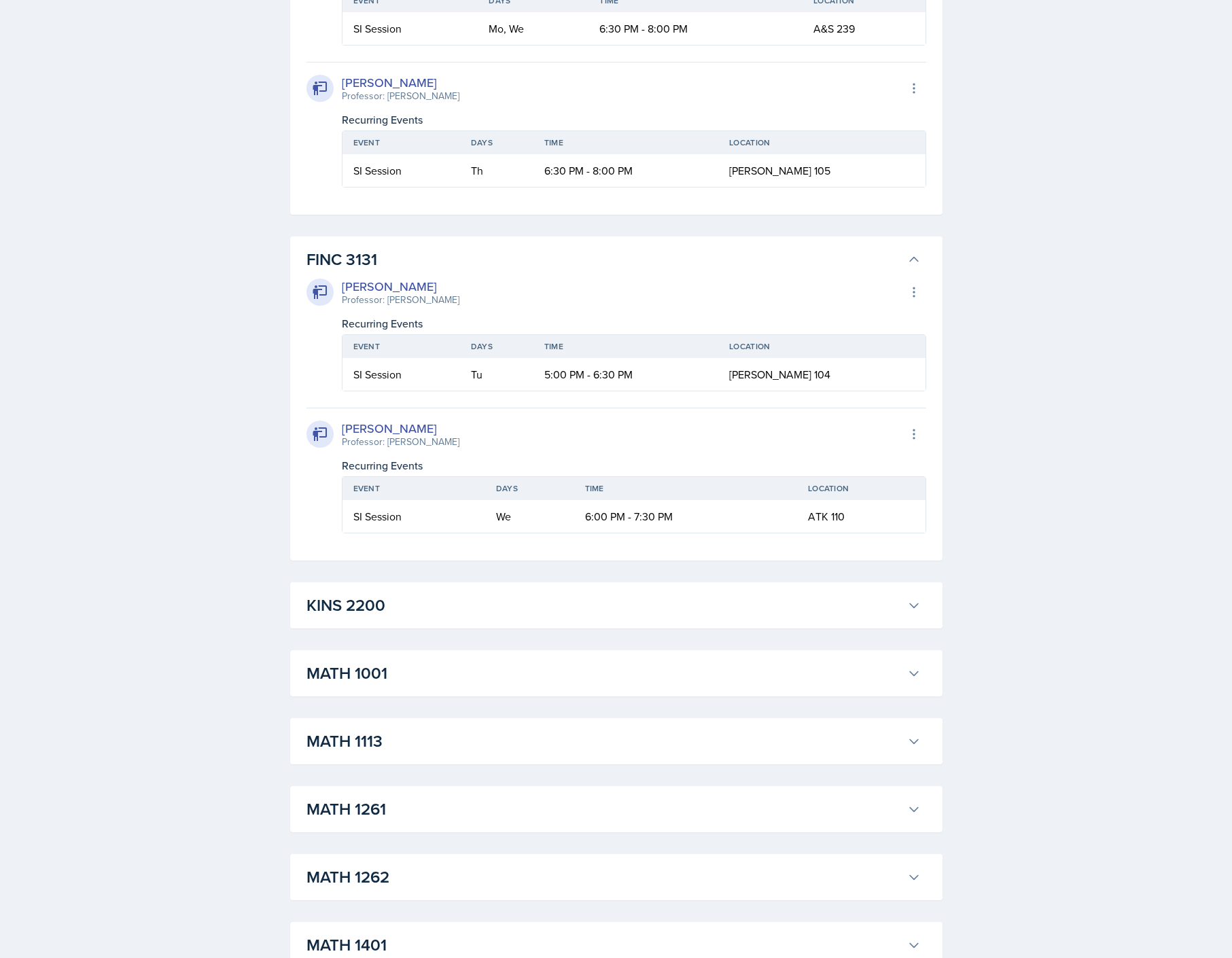
scroll to position [6184, 0]
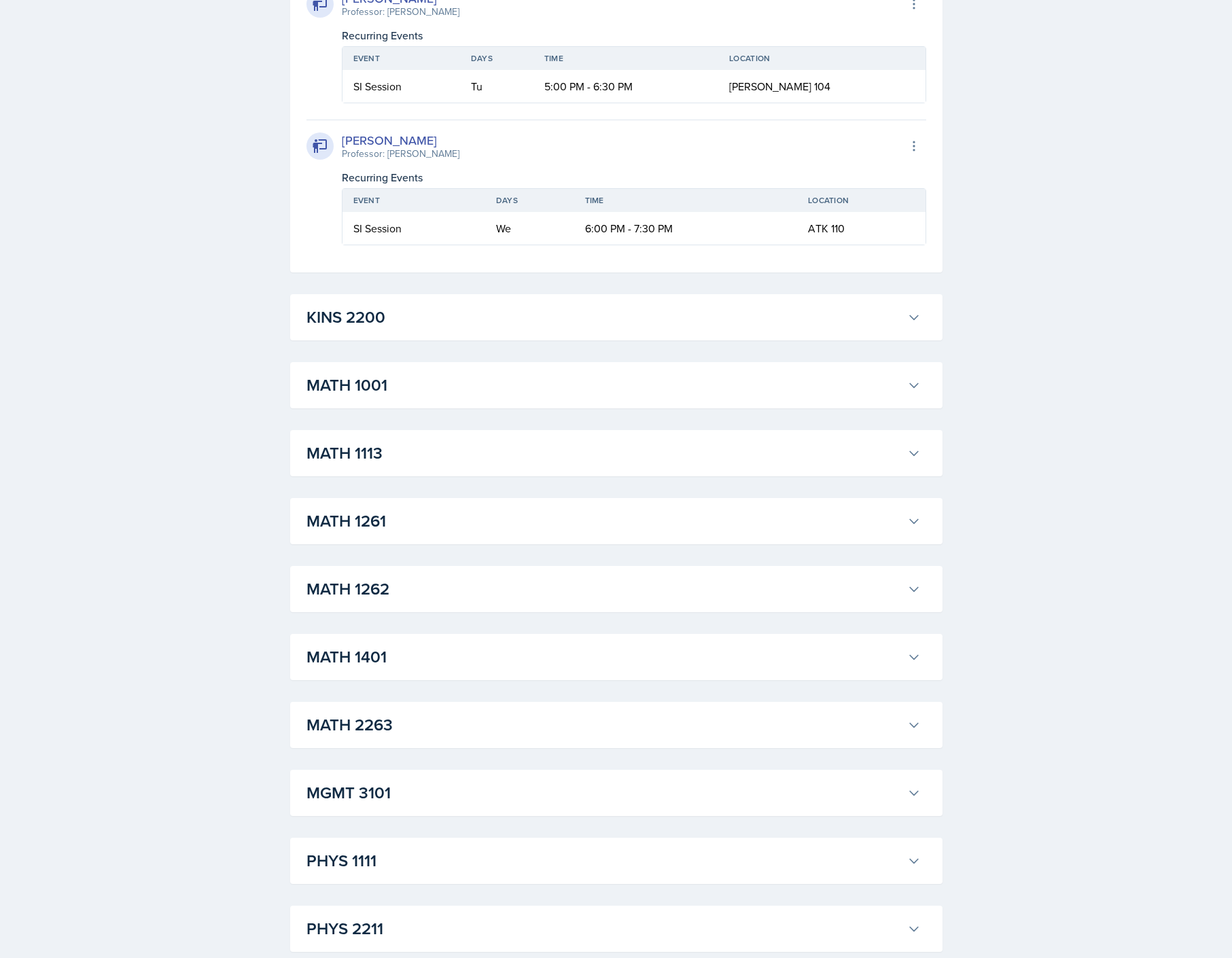
click at [604, 322] on h3 "KINS 2200" at bounding box center [604, 317] width 596 height 25
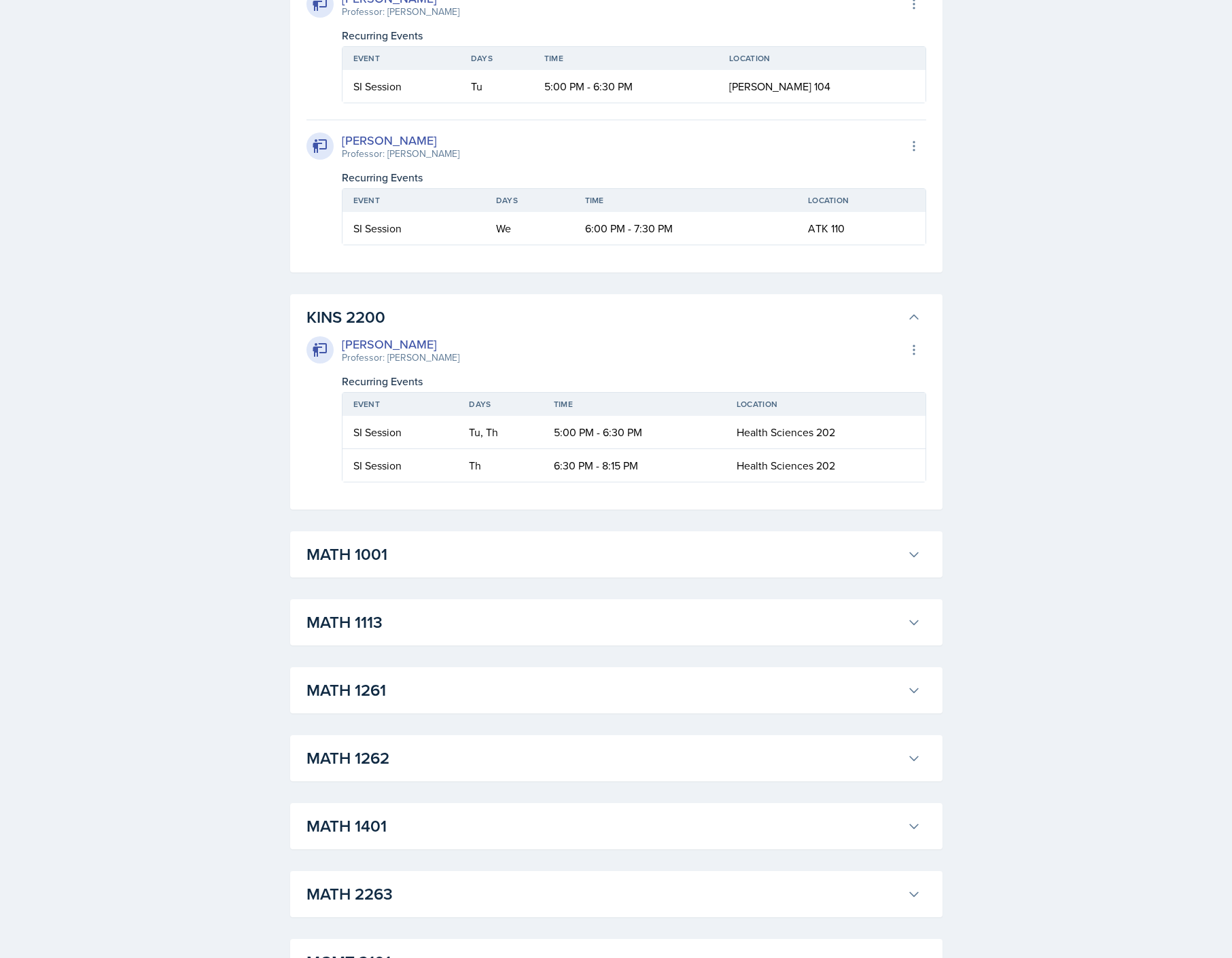
click at [610, 556] on h3 "MATH 1001" at bounding box center [604, 555] width 596 height 25
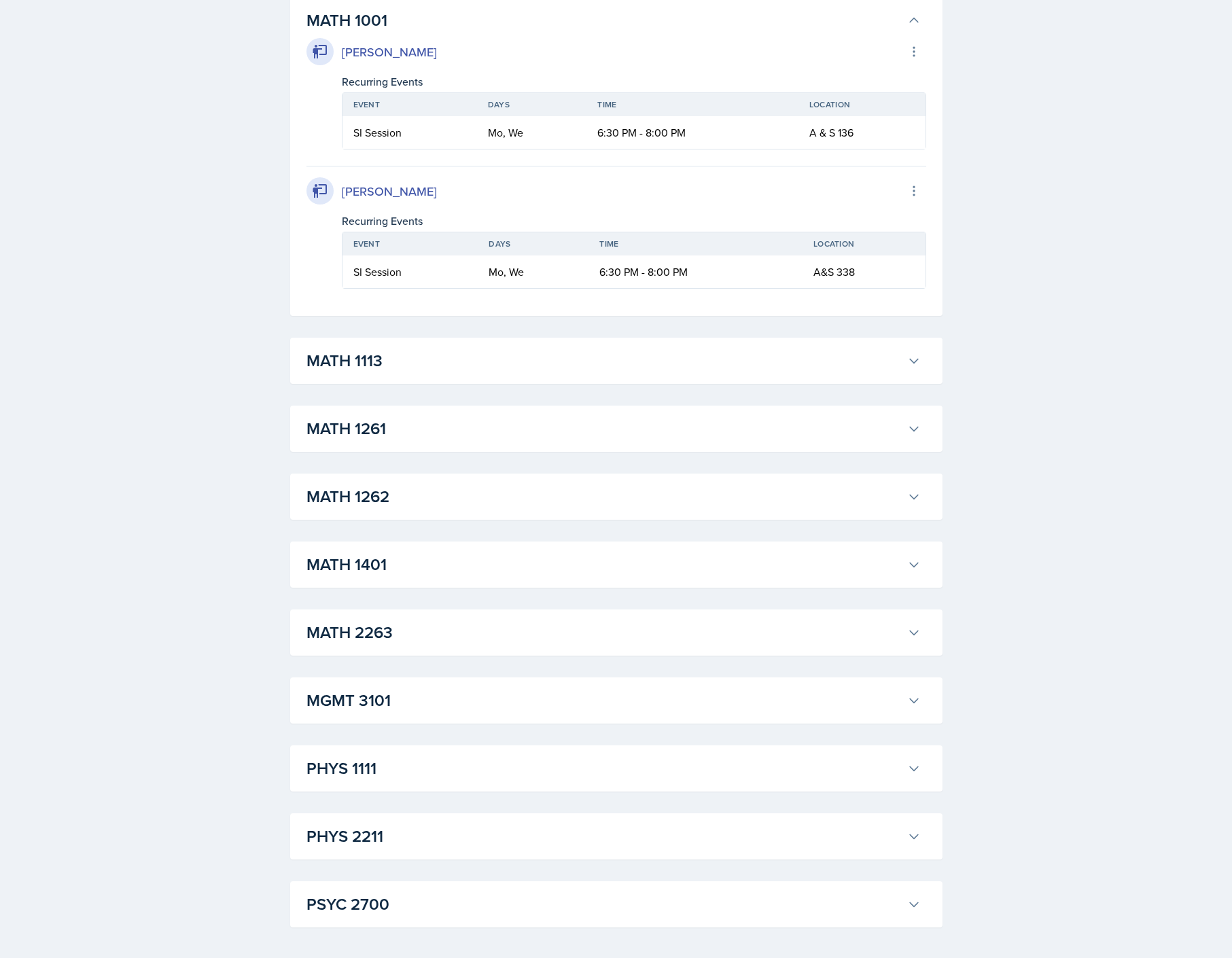
scroll to position [6728, 0]
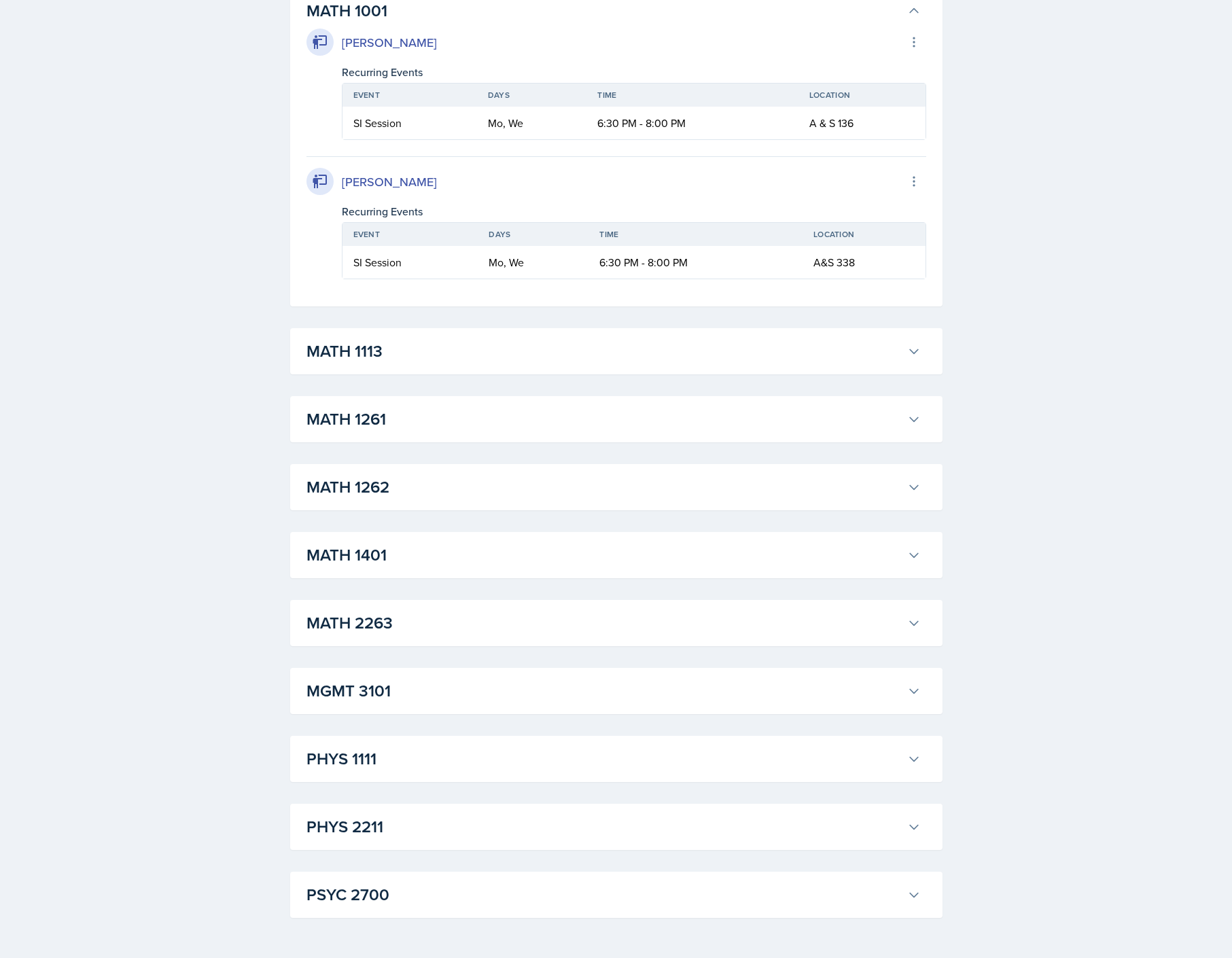
click at [566, 345] on h3 "MATH 1113" at bounding box center [604, 351] width 596 height 25
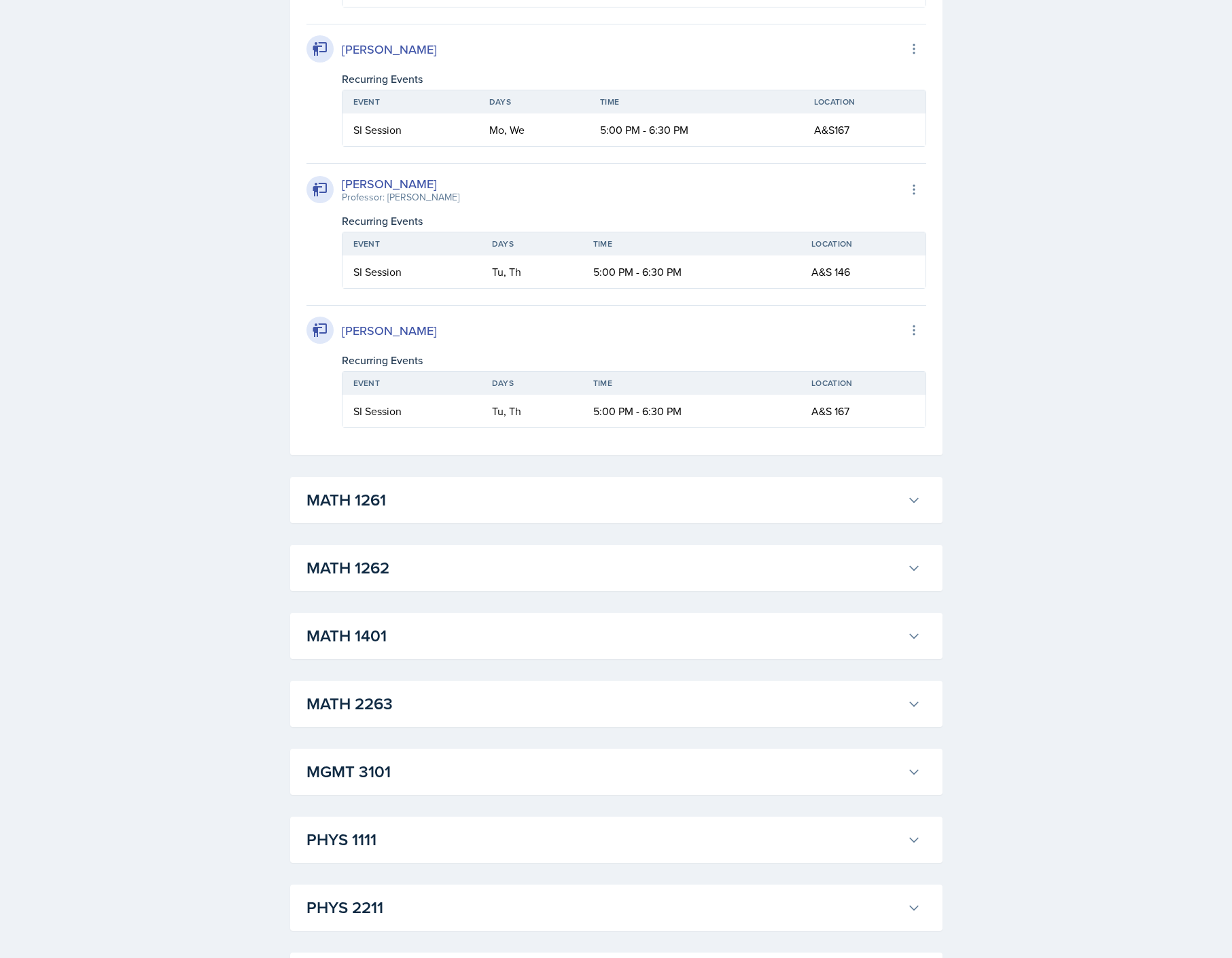
scroll to position [7204, 0]
click at [589, 499] on h3 "MATH 1261" at bounding box center [604, 497] width 596 height 25
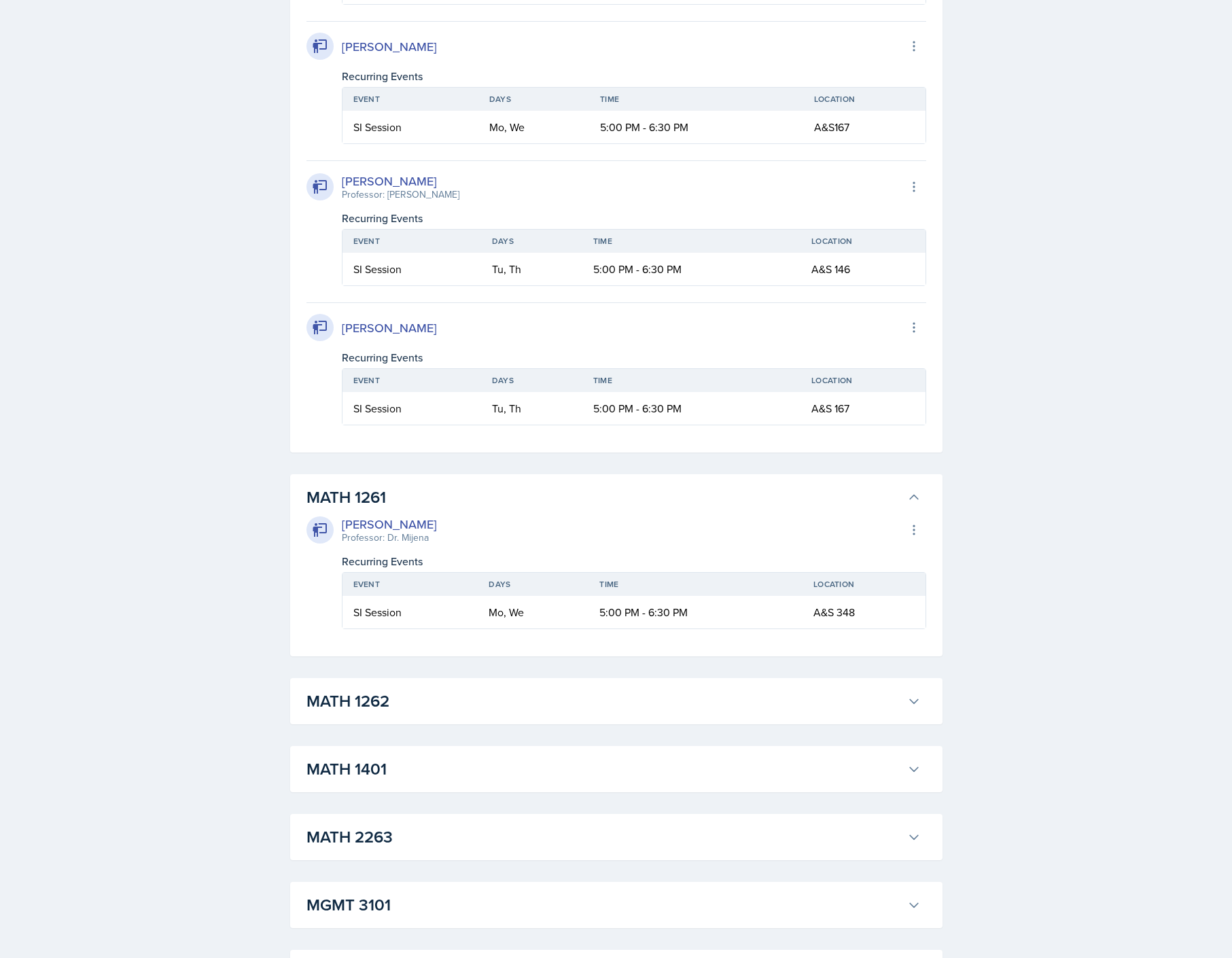
click at [590, 690] on h3 "MATH 1262" at bounding box center [604, 701] width 596 height 25
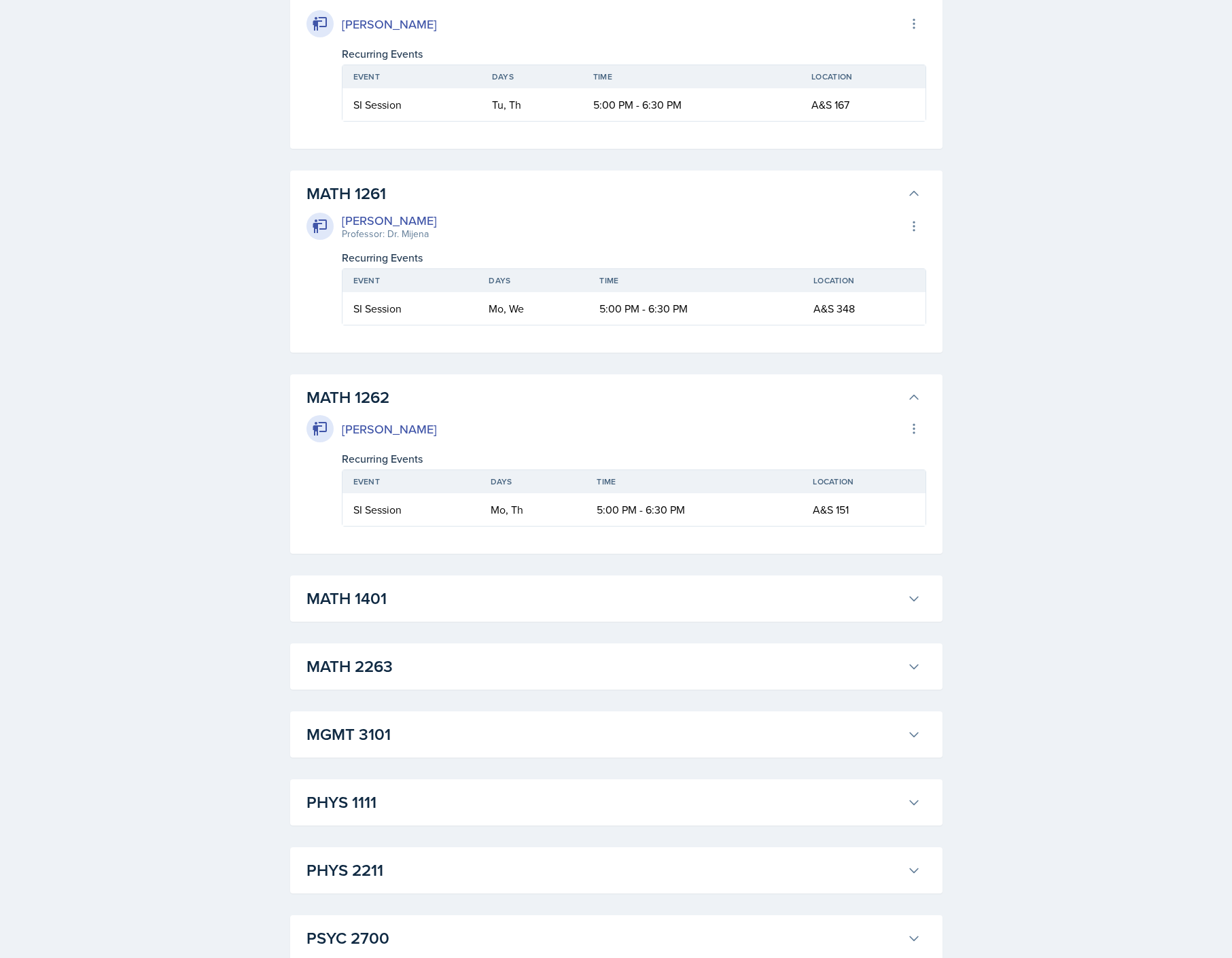
scroll to position [7598, 0]
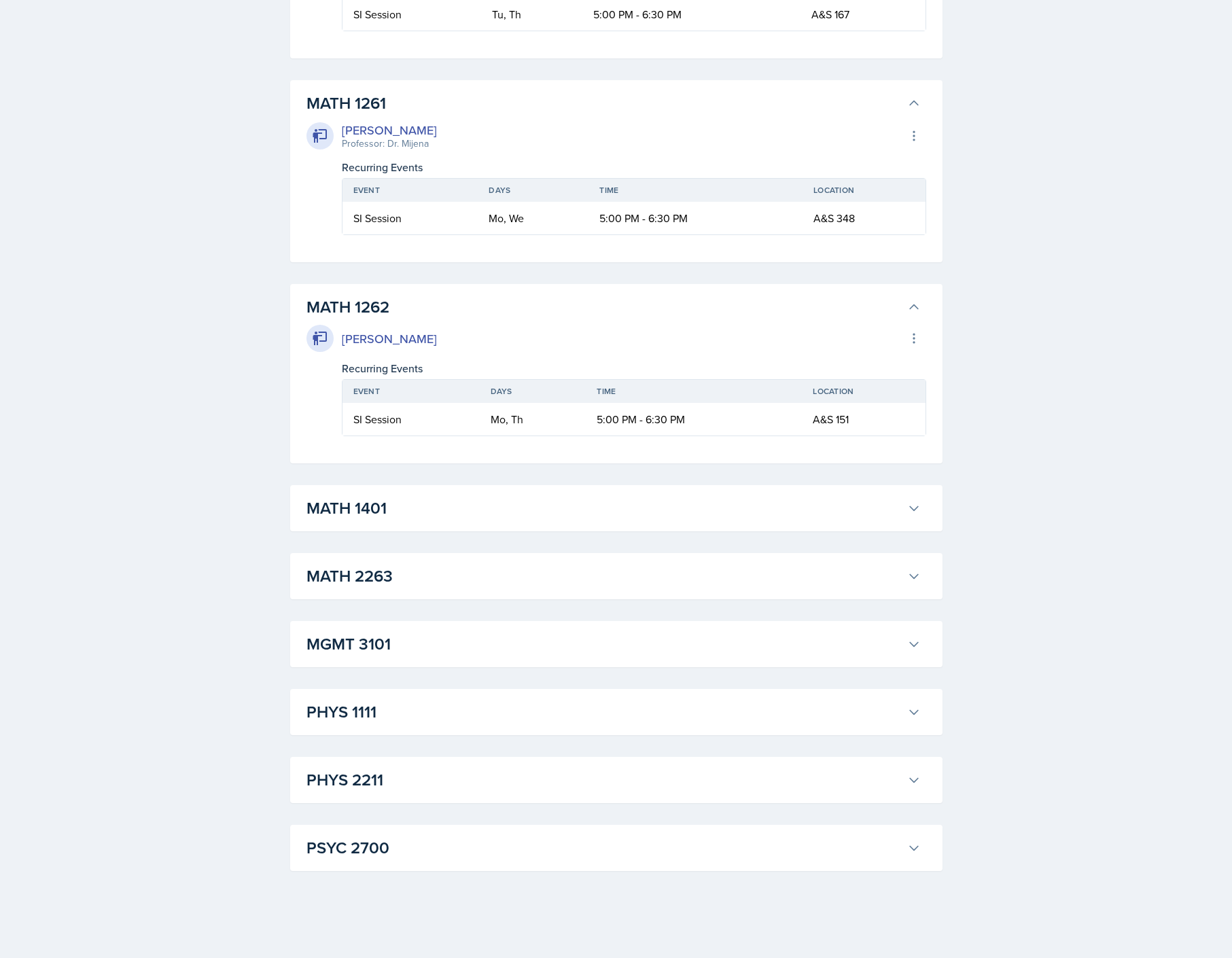
click at [511, 511] on h3 "MATH 1401" at bounding box center [604, 508] width 596 height 25
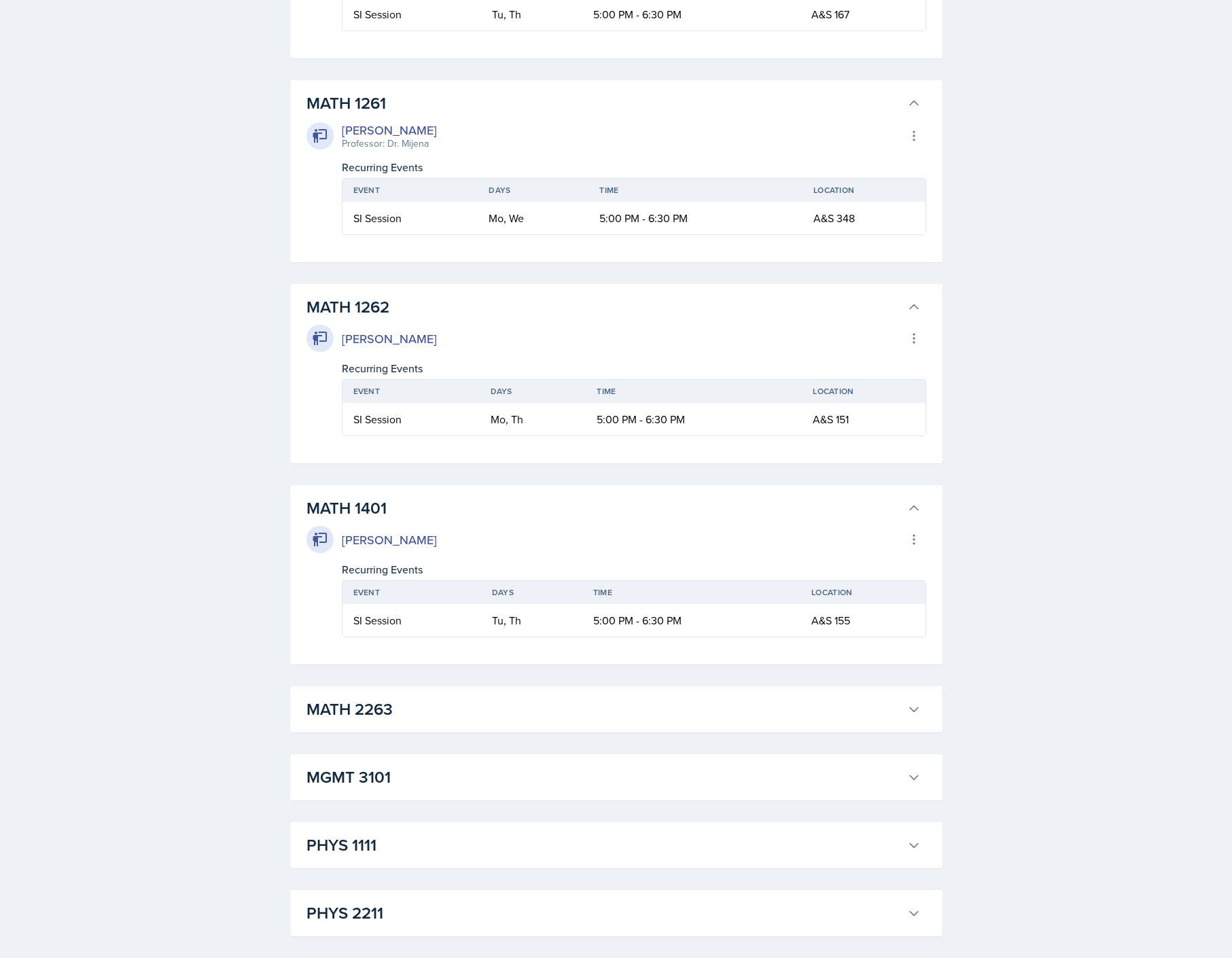
click at [563, 706] on h3 "MATH 2263" at bounding box center [604, 709] width 596 height 25
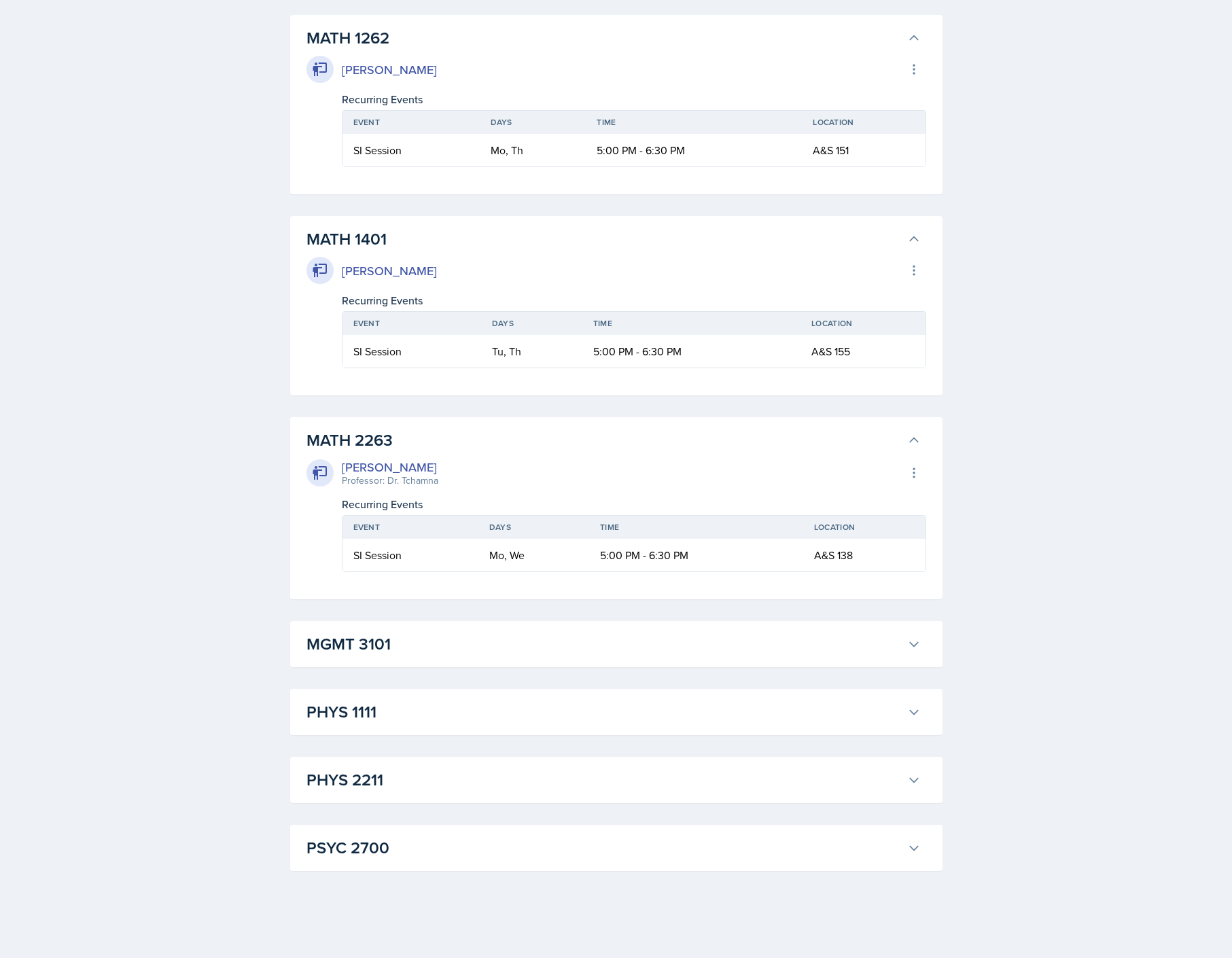
click at [535, 649] on h3 "MGMT 3101" at bounding box center [604, 644] width 596 height 25
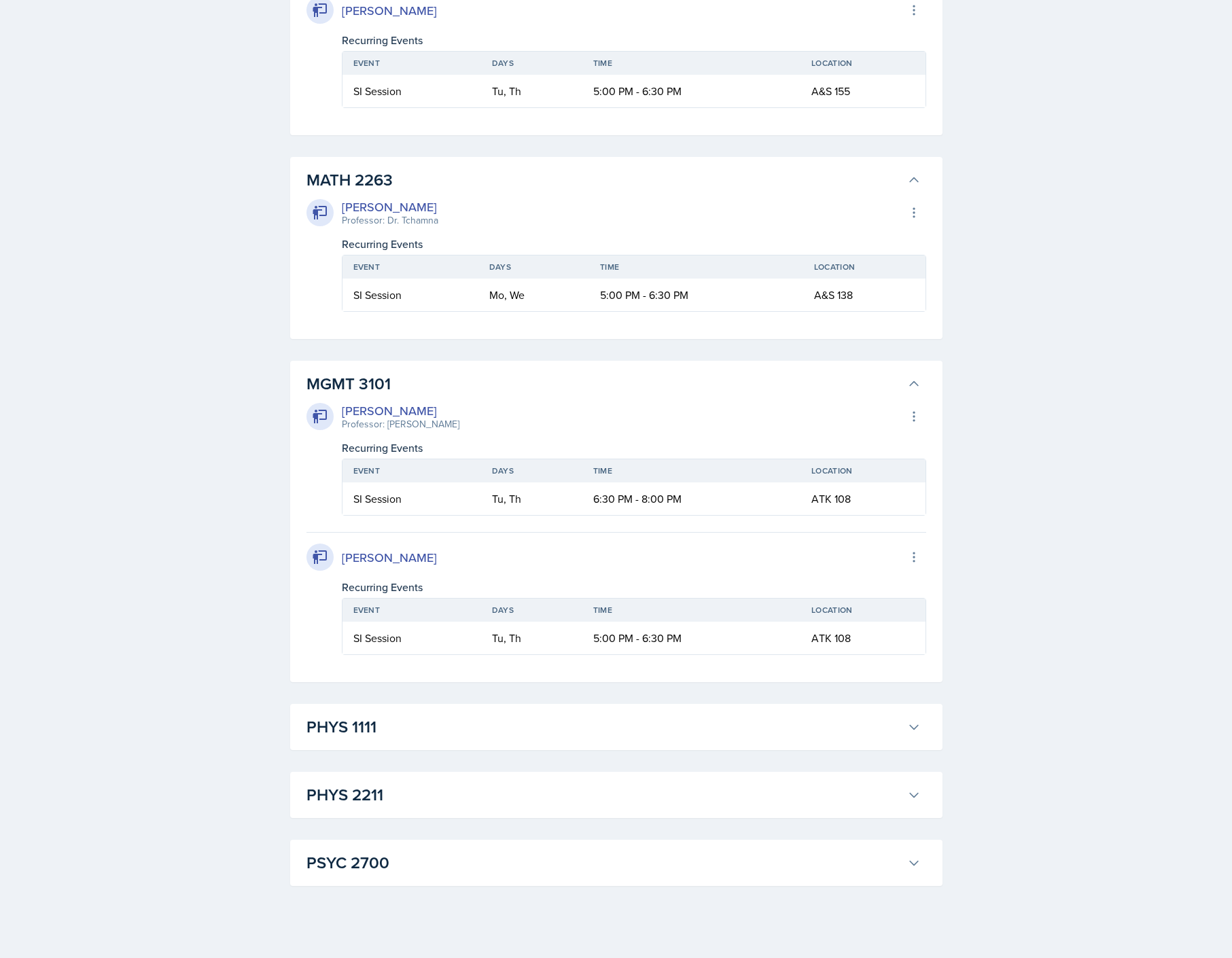
scroll to position [8143, 0]
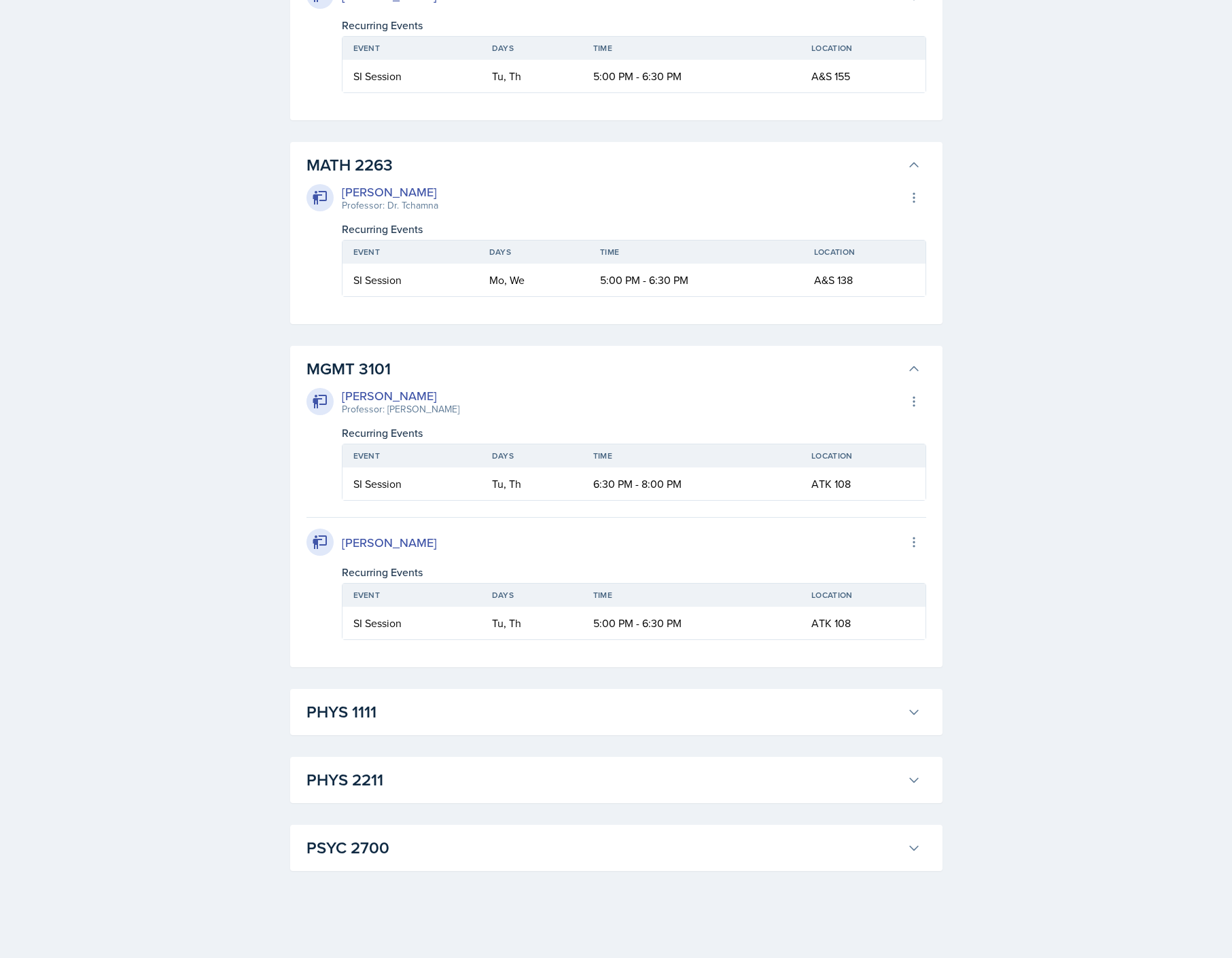
click at [529, 721] on h3 "PHYS 1111" at bounding box center [604, 712] width 596 height 25
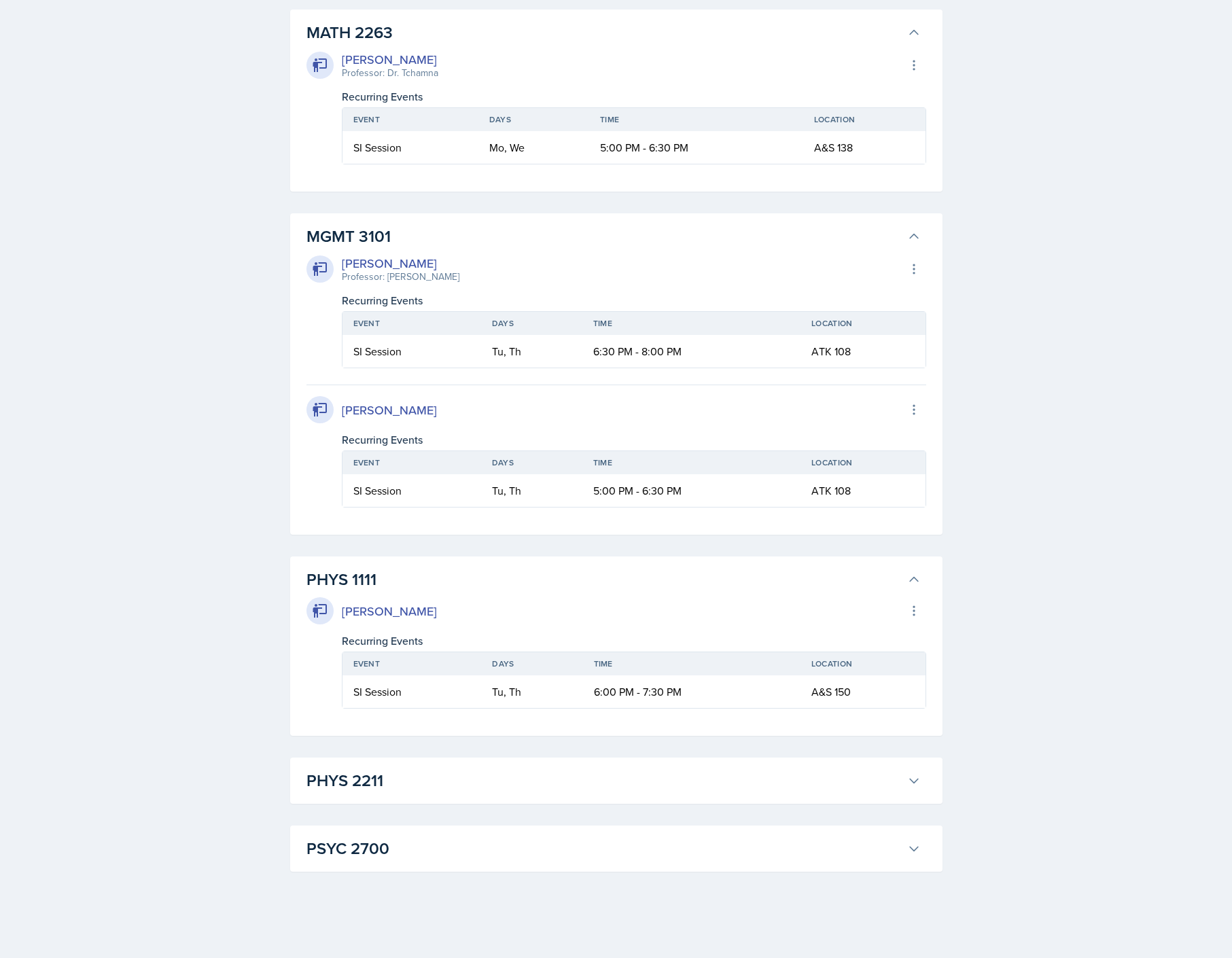
scroll to position [8276, 0]
drag, startPoint x: 542, startPoint y: 753, endPoint x: 546, endPoint y: 805, distance: 52.2
click at [549, 798] on div "PHYS 2211 [PERSON_NAME] Export to Google Calendar Recurring Events Event Days T…" at bounding box center [616, 780] width 652 height 46
click at [558, 788] on h3 "PHYS 2211" at bounding box center [604, 780] width 596 height 25
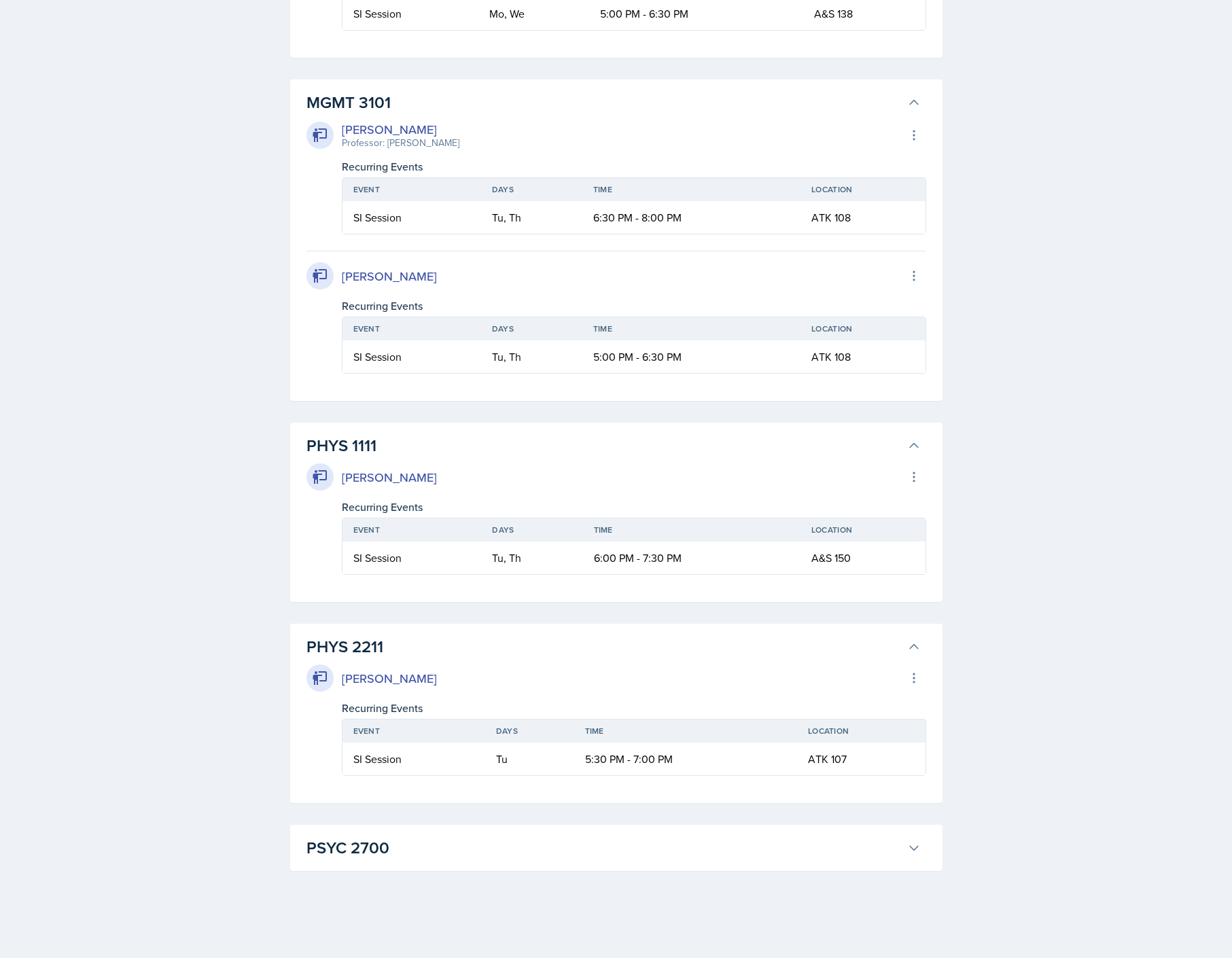
click at [547, 839] on h3 "PSYC 2700" at bounding box center [604, 848] width 596 height 25
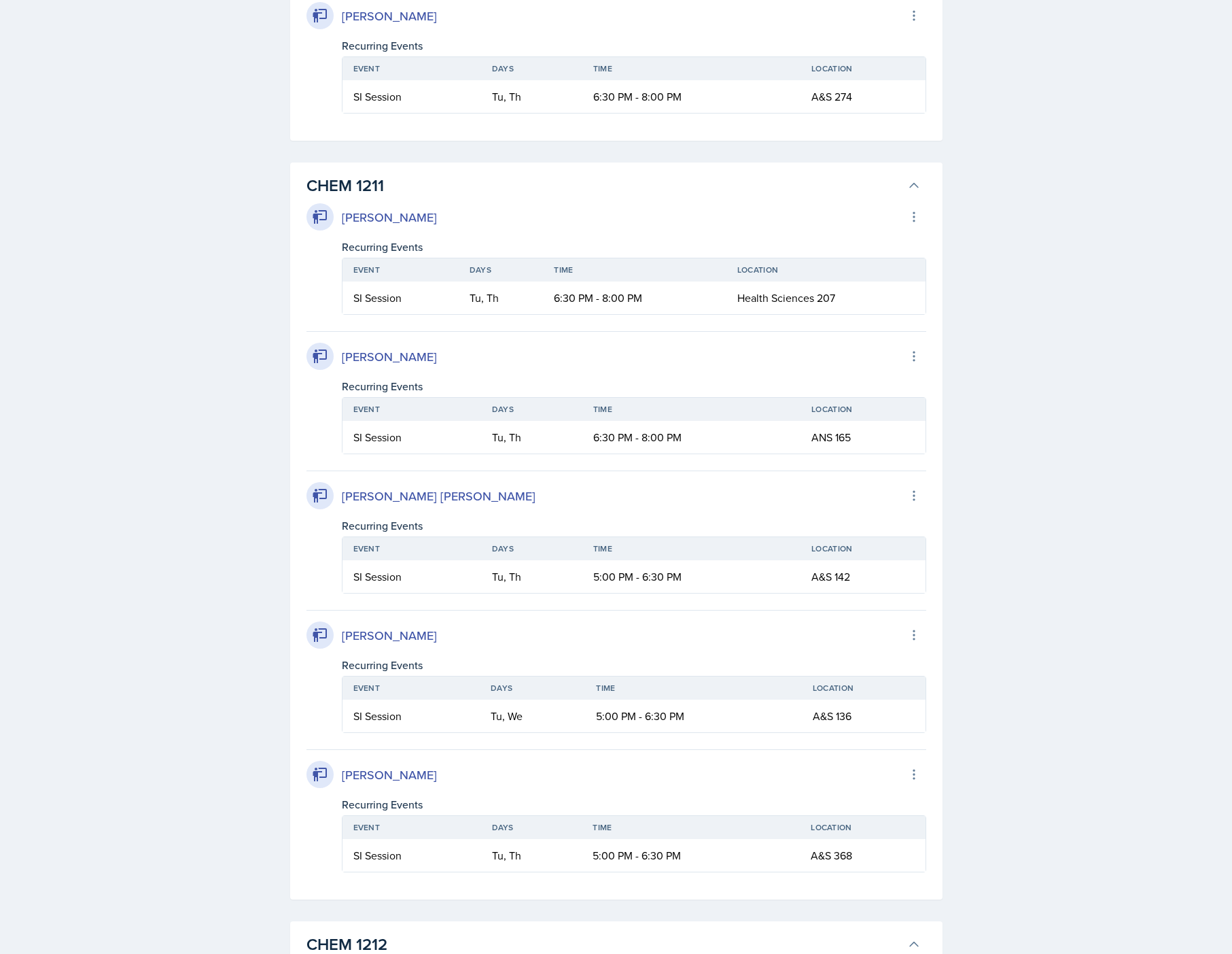
scroll to position [3059, 0]
